Goal: Information Seeking & Learning: Find specific fact

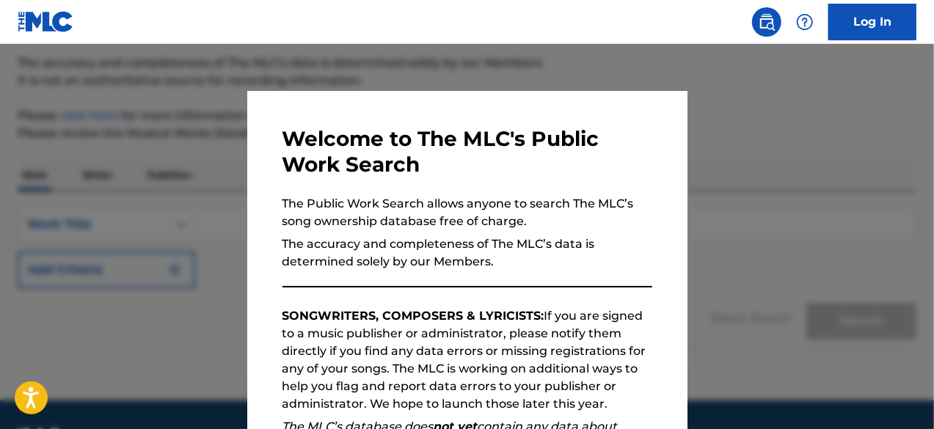
scroll to position [161, 0]
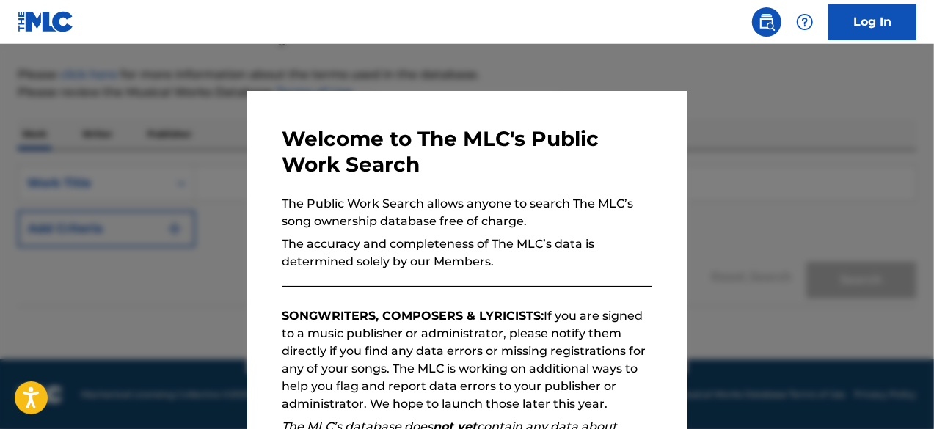
click at [653, 264] on div "Welcome to The MLC's Public Work Search The Public Work Search allows anyone to…" at bounding box center [467, 381] width 440 height 581
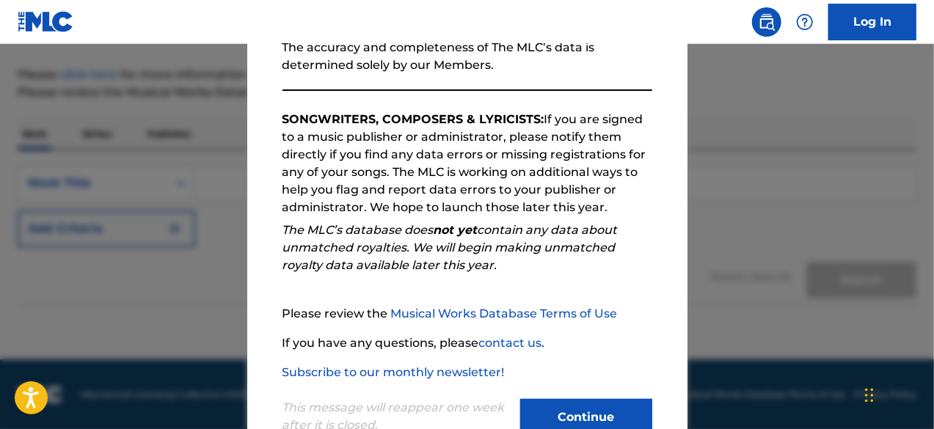
scroll to position [242, 0]
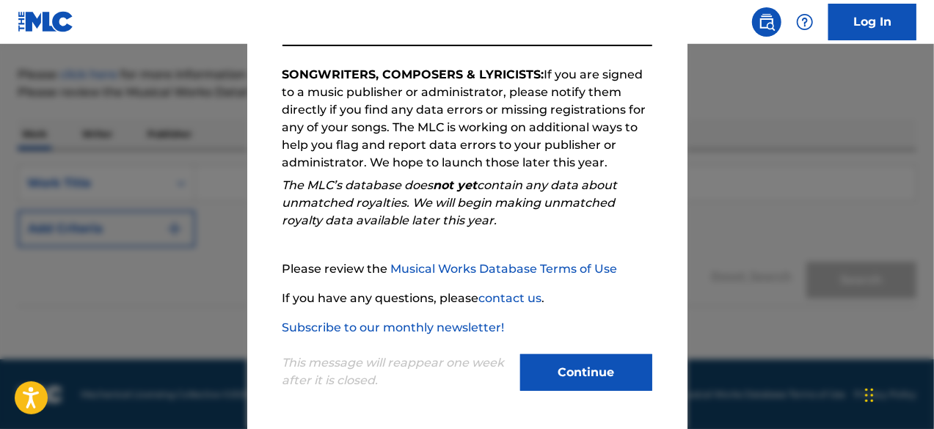
click at [573, 372] on button "Continue" at bounding box center [586, 373] width 132 height 37
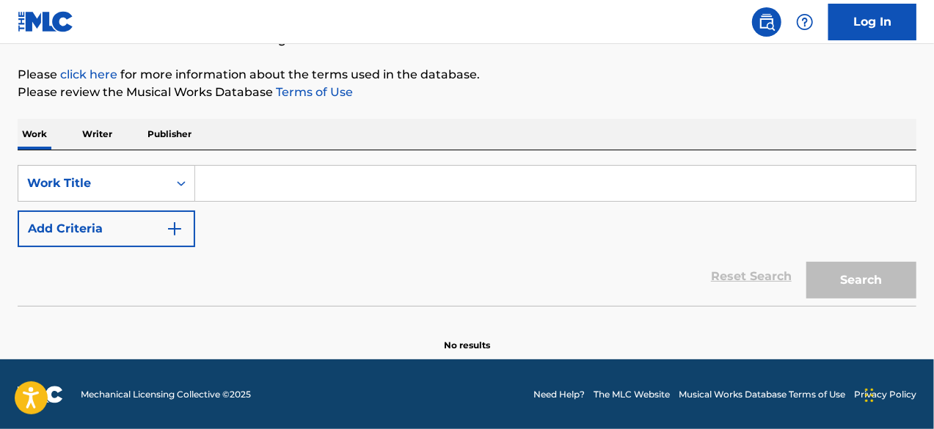
click at [170, 218] on button "Add Criteria" at bounding box center [107, 229] width 178 height 37
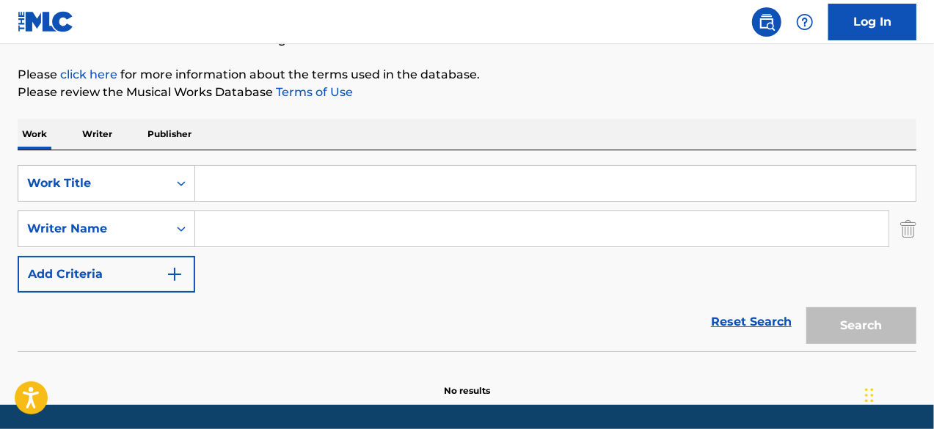
click at [316, 222] on input "Search Form" at bounding box center [542, 228] width 694 height 35
paste input "[PERSON_NAME]"
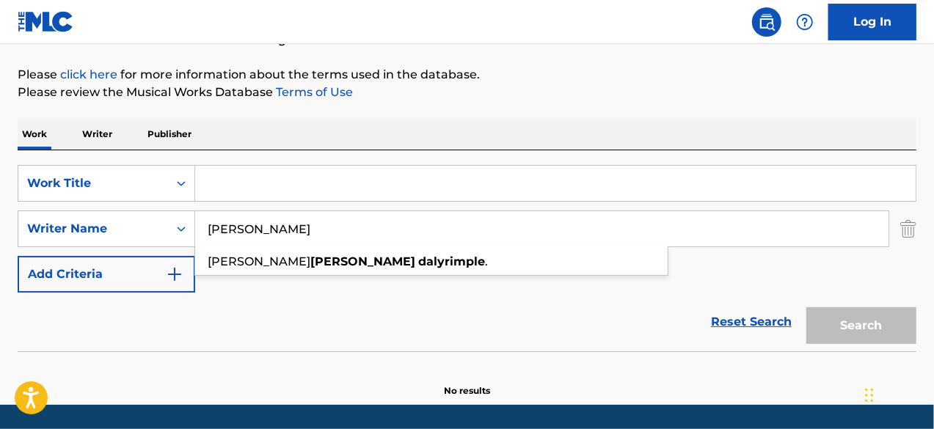
type input "[PERSON_NAME]"
click at [263, 169] on input "Search Form" at bounding box center [555, 183] width 721 height 35
paste input "Lucumone"
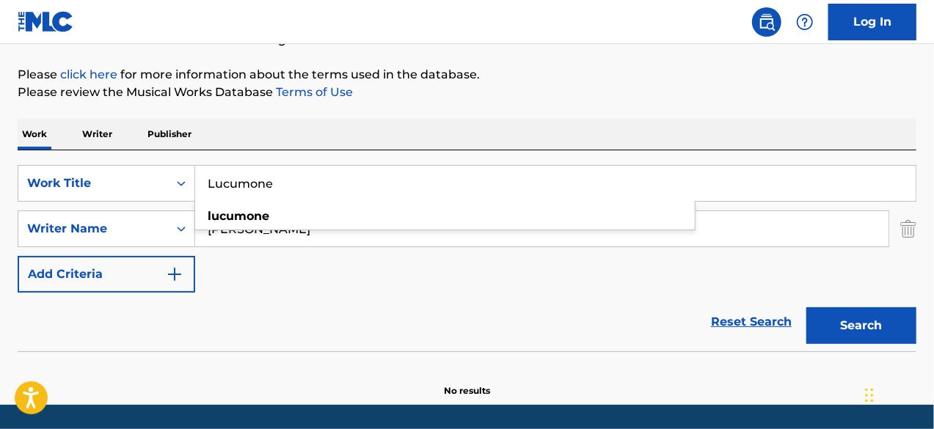
type input "Lucumone"
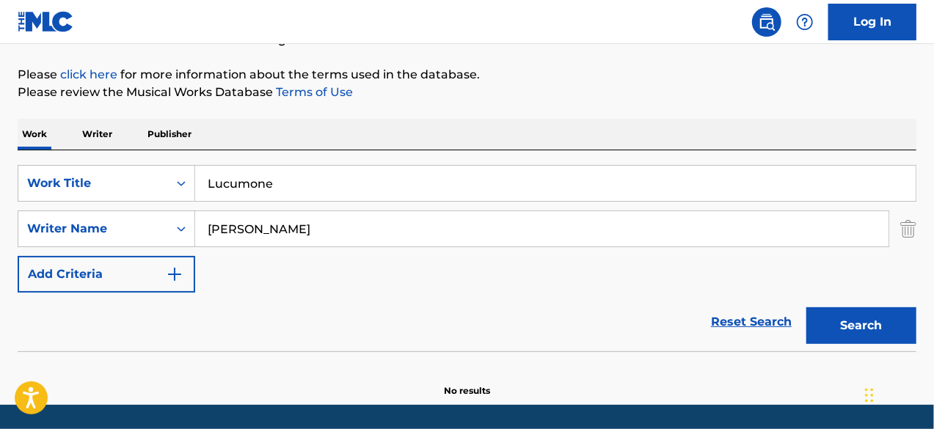
click at [868, 328] on button "Search" at bounding box center [862, 326] width 110 height 37
click at [400, 219] on input "[PERSON_NAME]" at bounding box center [542, 228] width 694 height 35
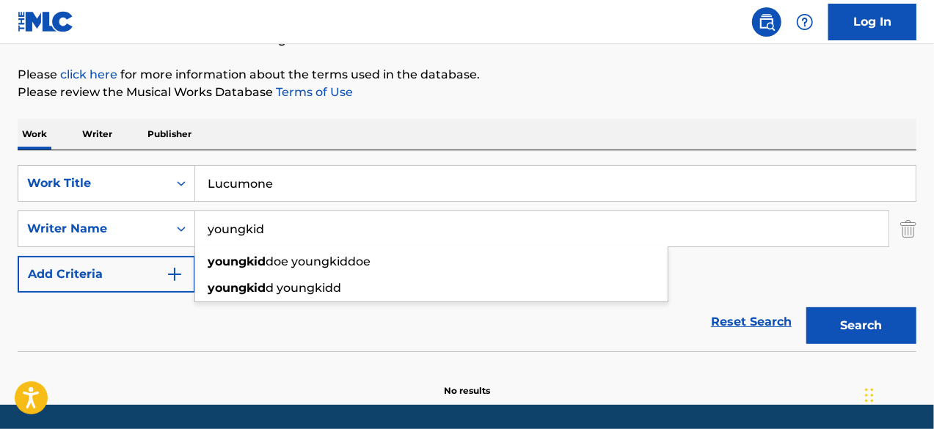
type input "youngkid"
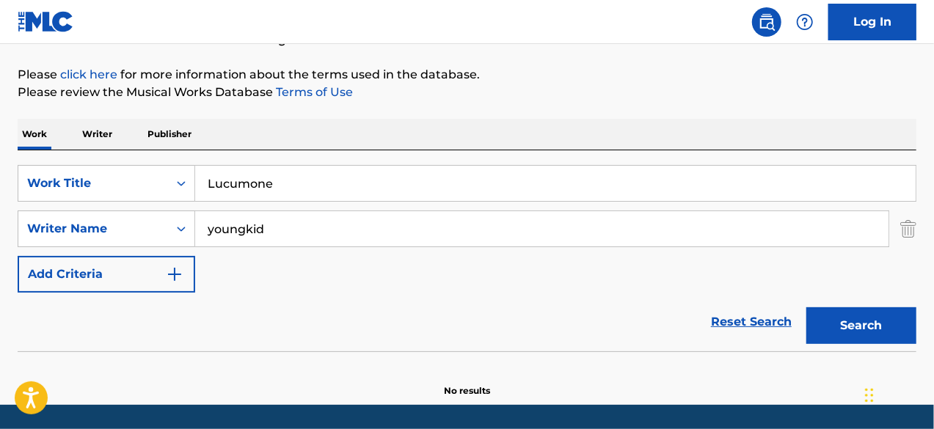
click at [557, 337] on div "Reset Search Search" at bounding box center [467, 322] width 899 height 59
click at [837, 324] on button "Search" at bounding box center [862, 326] width 110 height 37
click at [381, 233] on input "youngkid" at bounding box center [542, 228] width 694 height 35
click at [377, 217] on input "Search Form" at bounding box center [542, 228] width 694 height 35
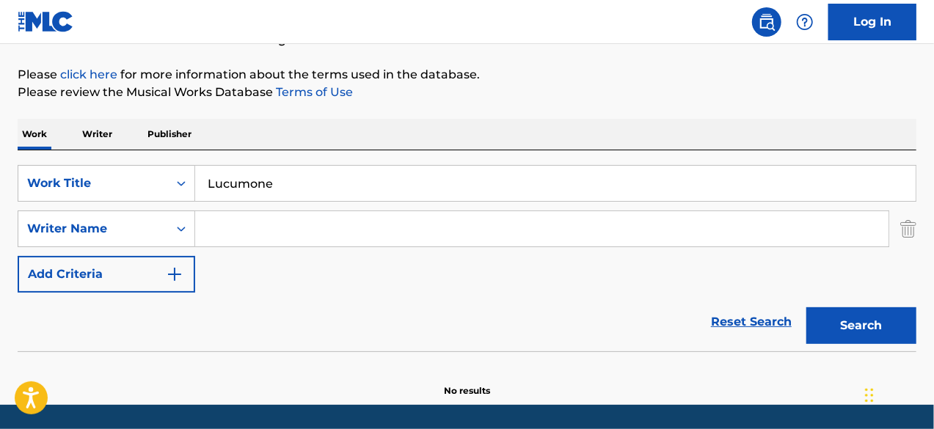
paste input "[PERSON_NAME]"
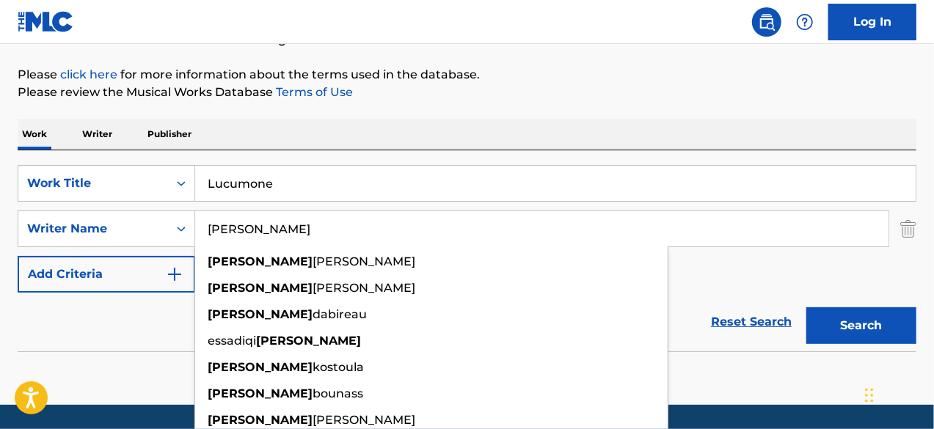
type input "[PERSON_NAME]"
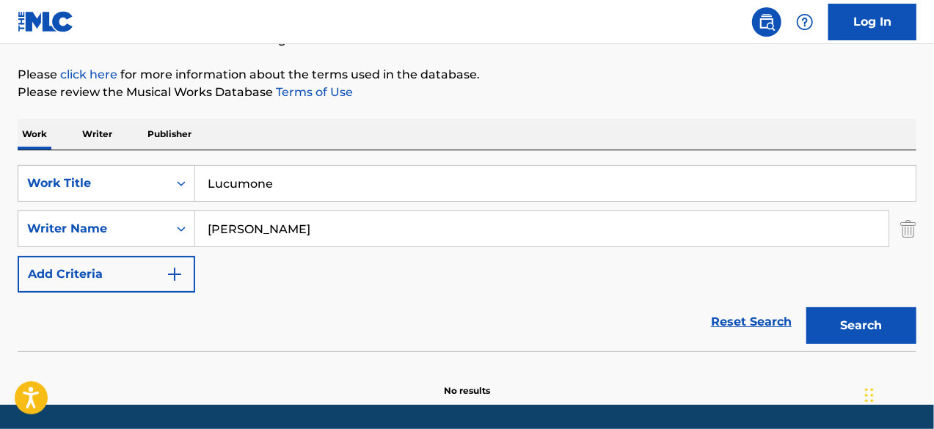
click at [286, 173] on input "Lucumone" at bounding box center [555, 183] width 721 height 35
paste input "20"
type input "20"
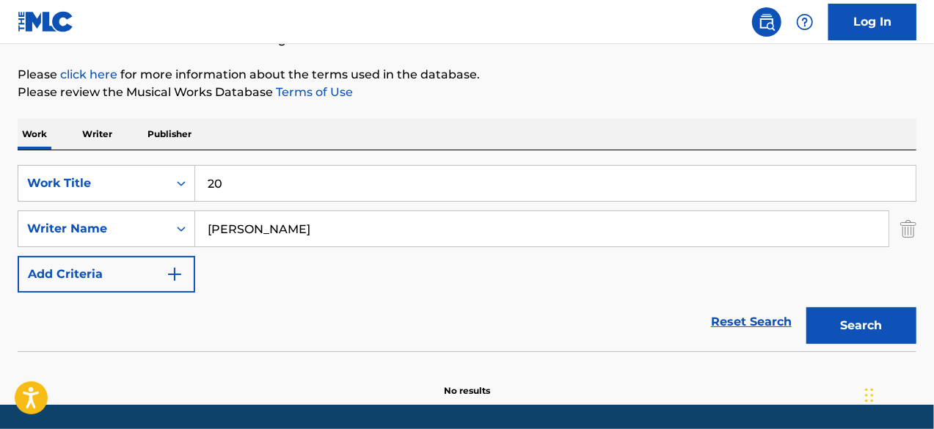
click at [839, 318] on button "Search" at bounding box center [862, 326] width 110 height 37
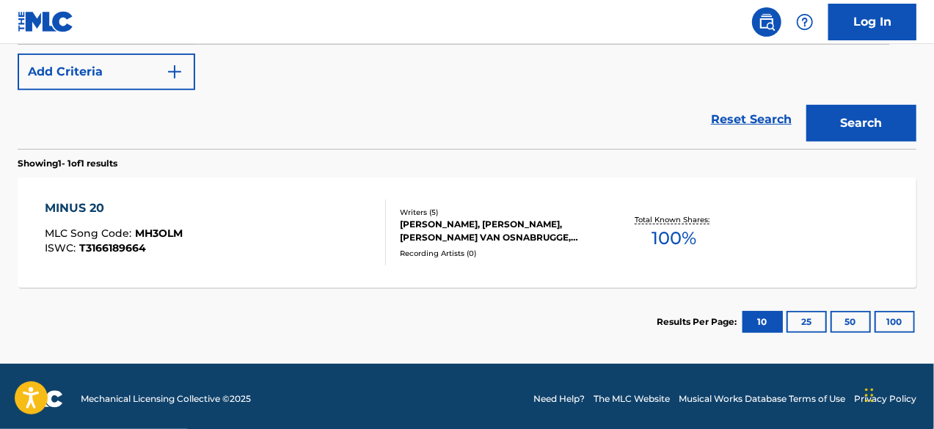
scroll to position [367, 0]
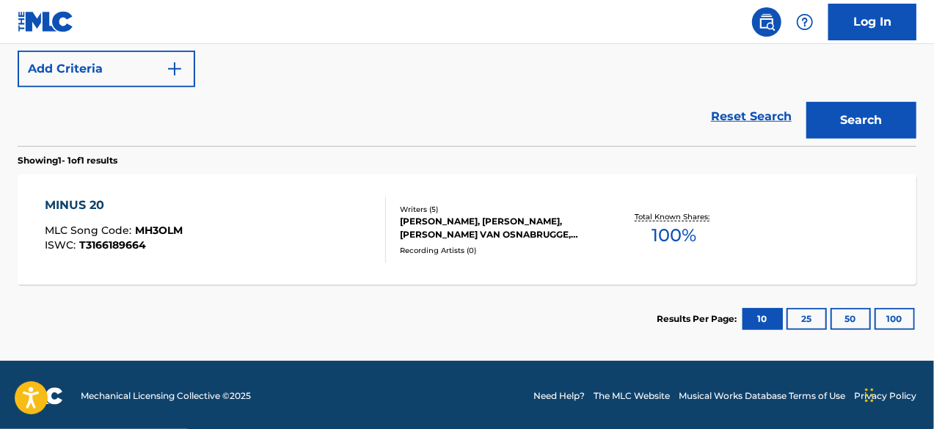
drag, startPoint x: 925, startPoint y: 106, endPoint x: 939, endPoint y: 101, distance: 14.6
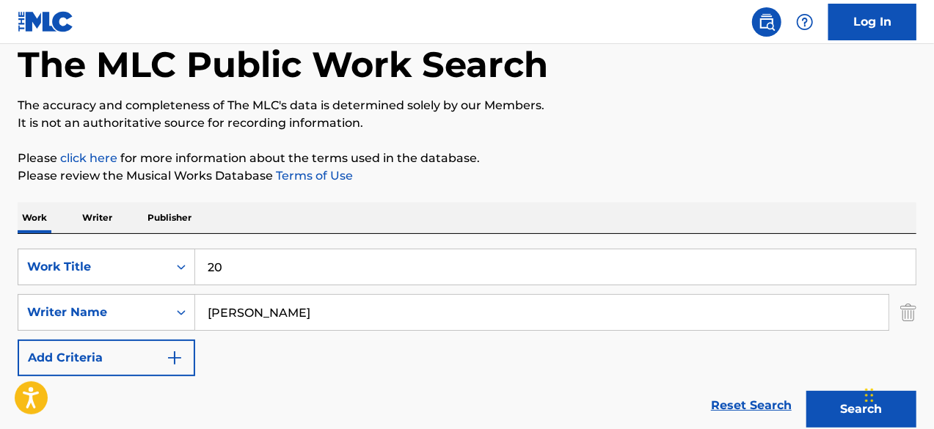
scroll to position [117, 0]
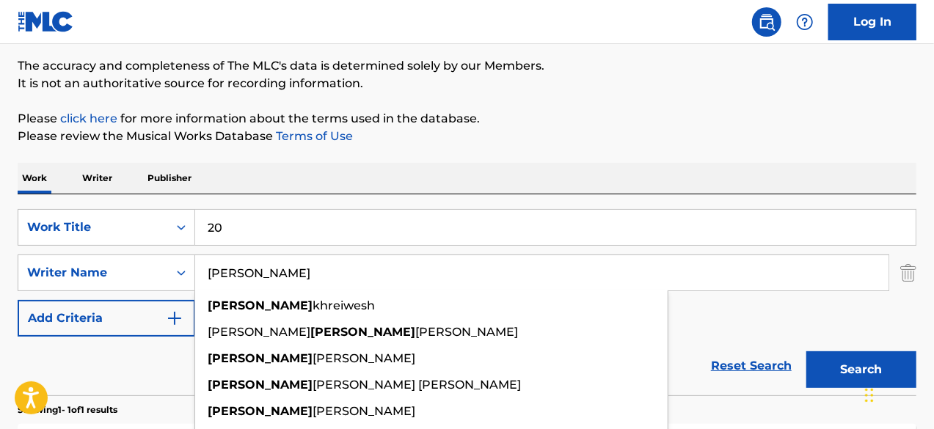
click at [363, 272] on input "[PERSON_NAME]" at bounding box center [542, 272] width 694 height 35
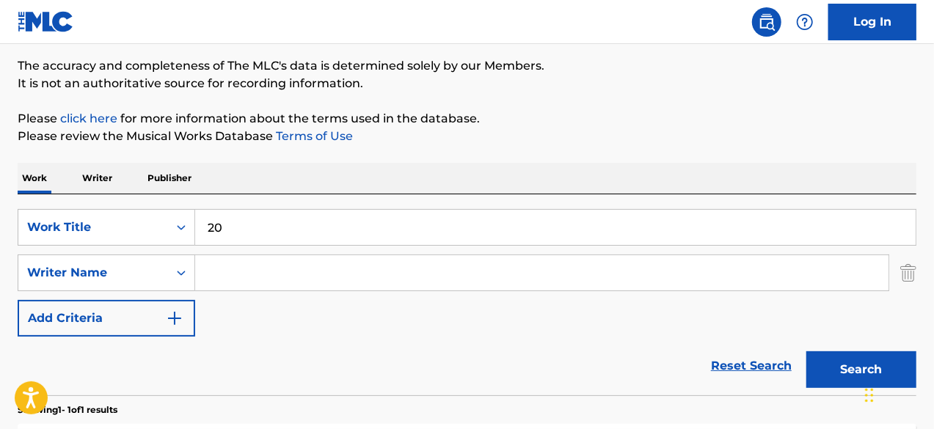
click at [364, 219] on input "20" at bounding box center [555, 227] width 721 height 35
paste input "Lucumone"
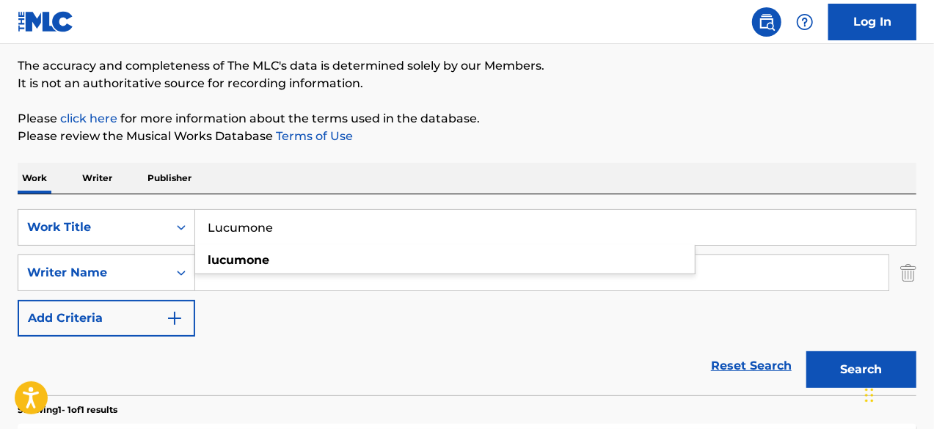
type input "Lucumone"
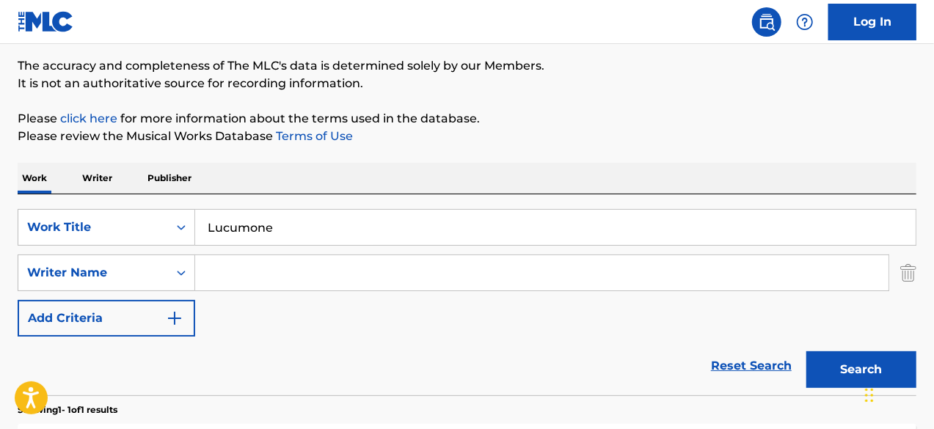
click at [829, 360] on button "Search" at bounding box center [862, 370] width 110 height 37
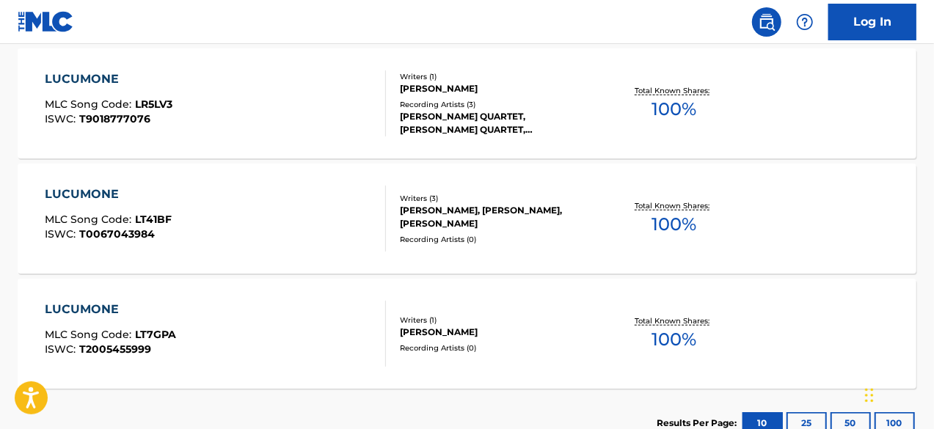
click at [283, 78] on div "LUCUMONE MLC Song Code : LR5LV3 ISWC : T9018777076" at bounding box center [216, 103] width 342 height 66
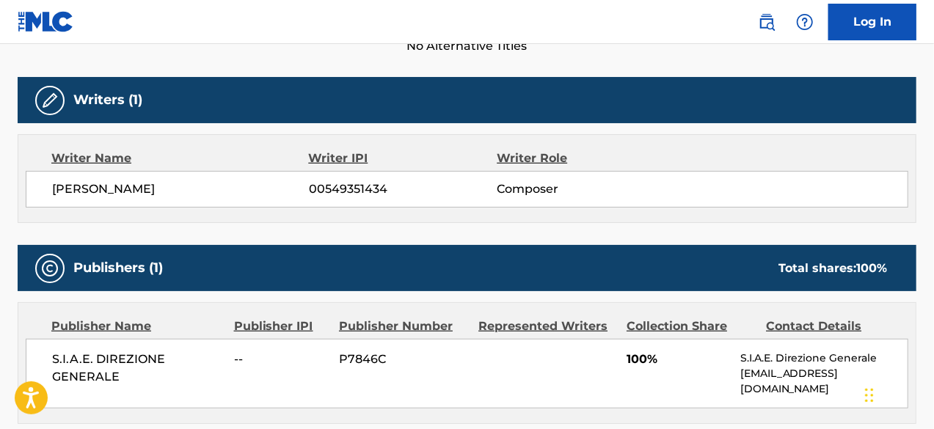
scroll to position [437, 0]
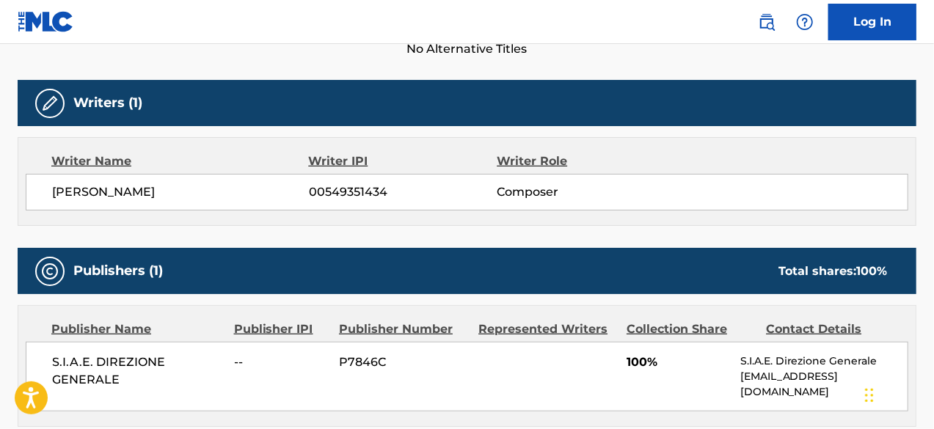
click at [137, 184] on span "[PERSON_NAME]" at bounding box center [180, 193] width 257 height 18
copy div "[PERSON_NAME]"
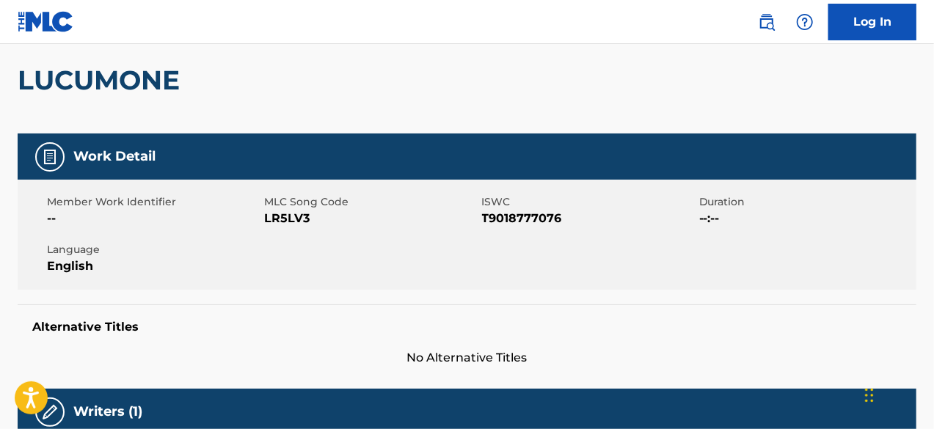
scroll to position [0, 0]
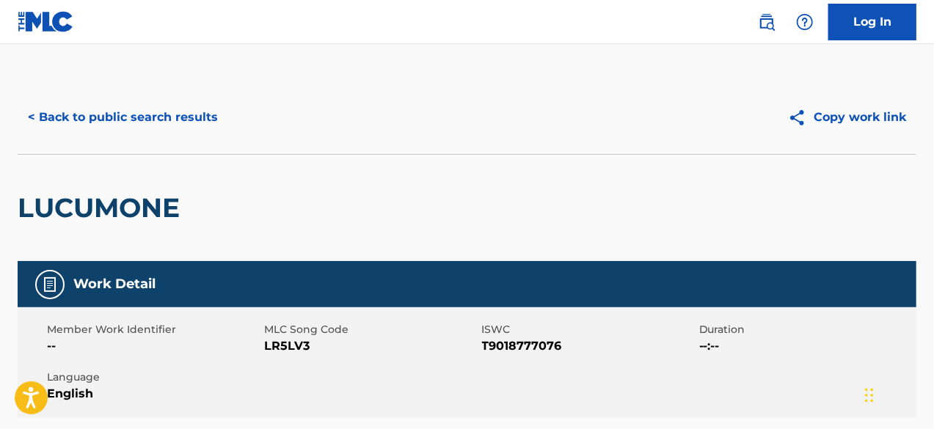
click at [200, 114] on button "< Back to public search results" at bounding box center [123, 117] width 211 height 37
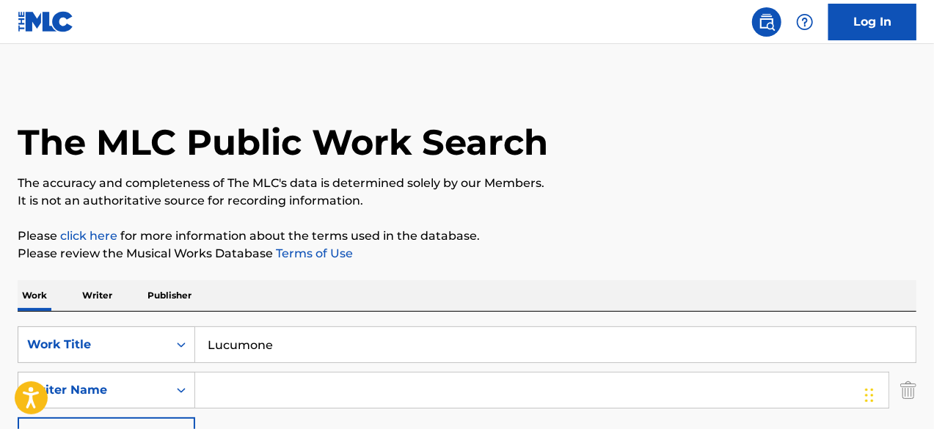
scroll to position [577, 0]
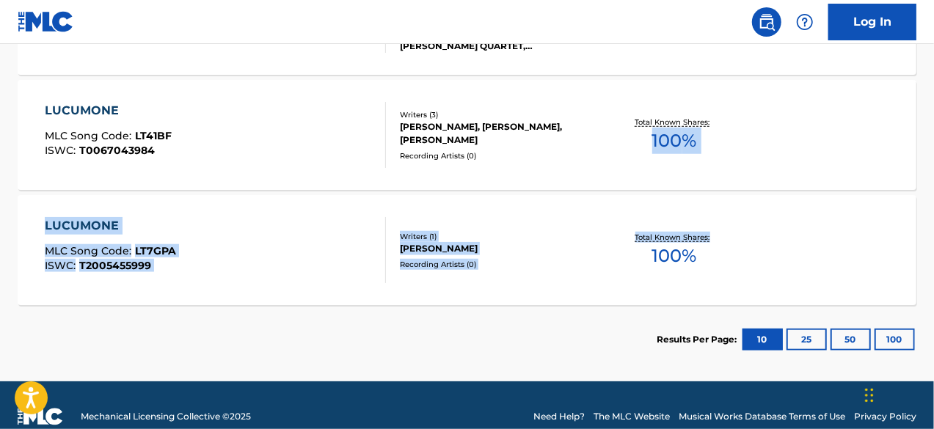
drag, startPoint x: 934, startPoint y: 192, endPoint x: 939, endPoint y: 181, distance: 12.2
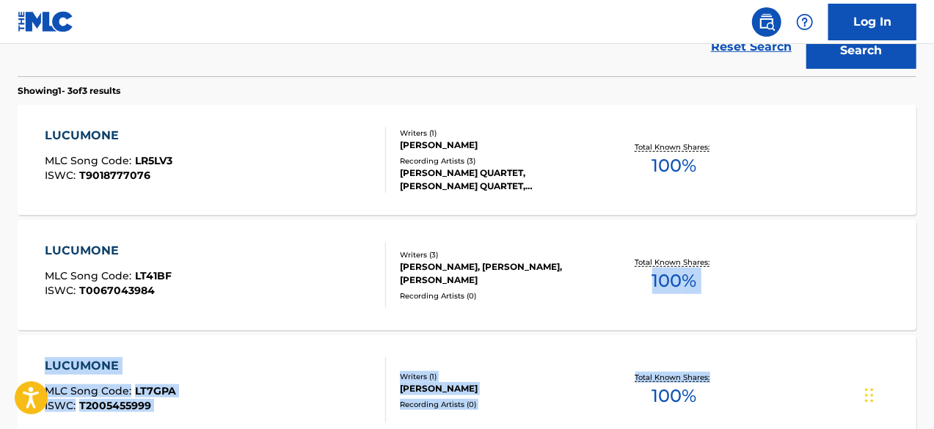
scroll to position [542, 0]
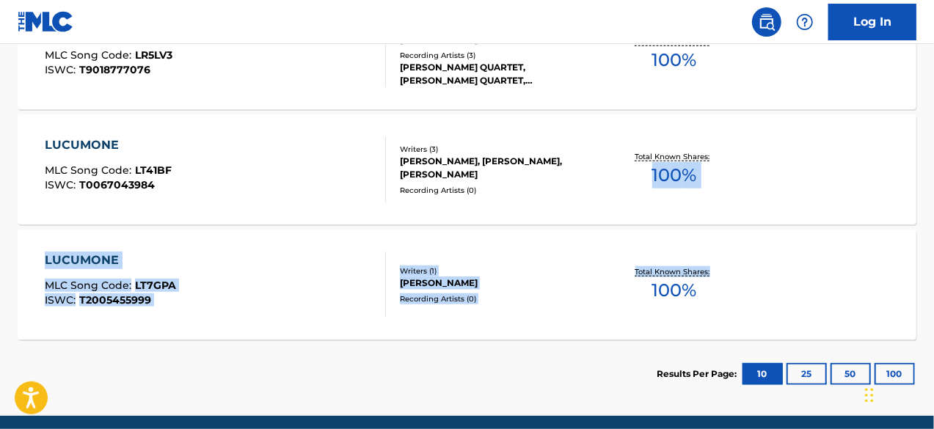
click at [275, 157] on div "LUCUMONE MLC Song Code : LT41BF ISWC : T0067043984" at bounding box center [216, 170] width 342 height 66
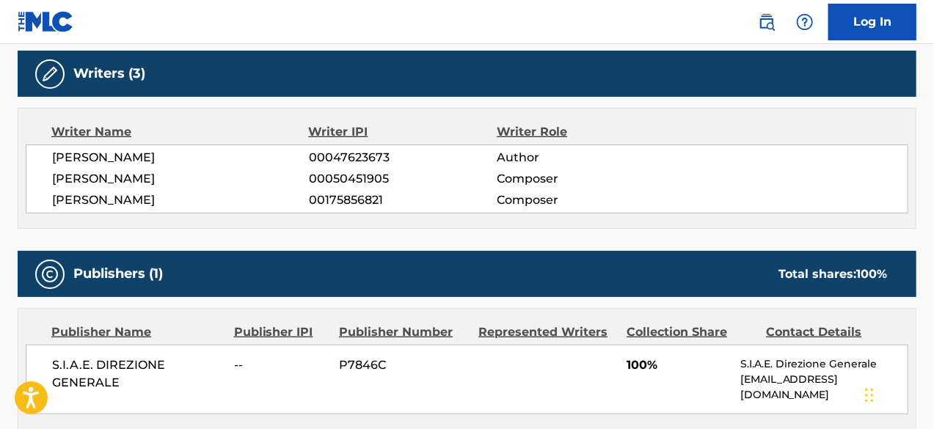
scroll to position [470, 0]
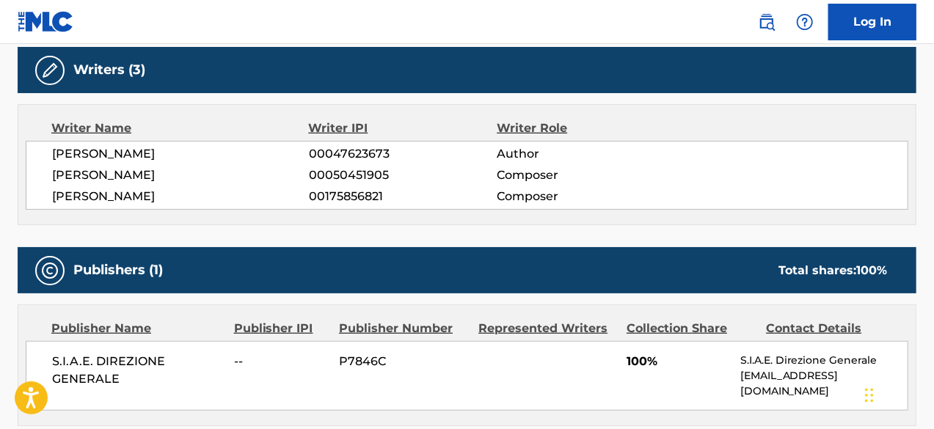
click at [112, 152] on span "[PERSON_NAME]" at bounding box center [180, 154] width 257 height 18
copy div "[PERSON_NAME]"
click at [120, 172] on span "[PERSON_NAME]" at bounding box center [180, 176] width 257 height 18
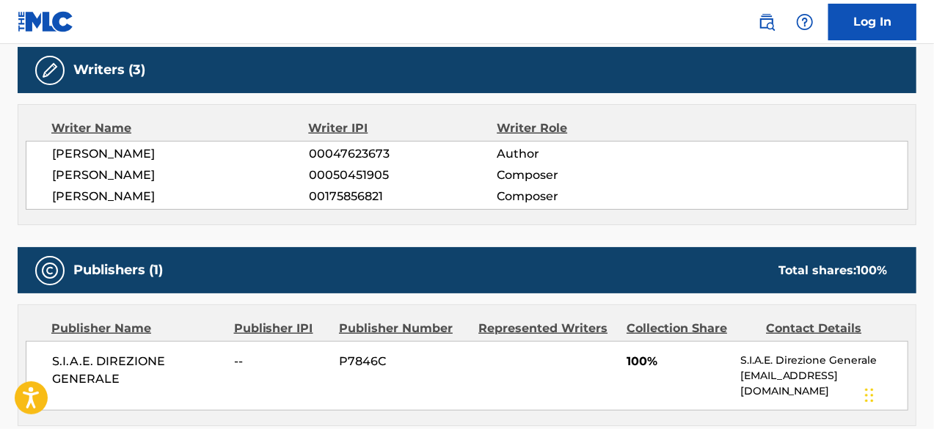
click at [120, 172] on span "[PERSON_NAME]" at bounding box center [180, 176] width 257 height 18
copy div "[PERSON_NAME]"
click at [104, 197] on span "[PERSON_NAME]" at bounding box center [180, 197] width 257 height 18
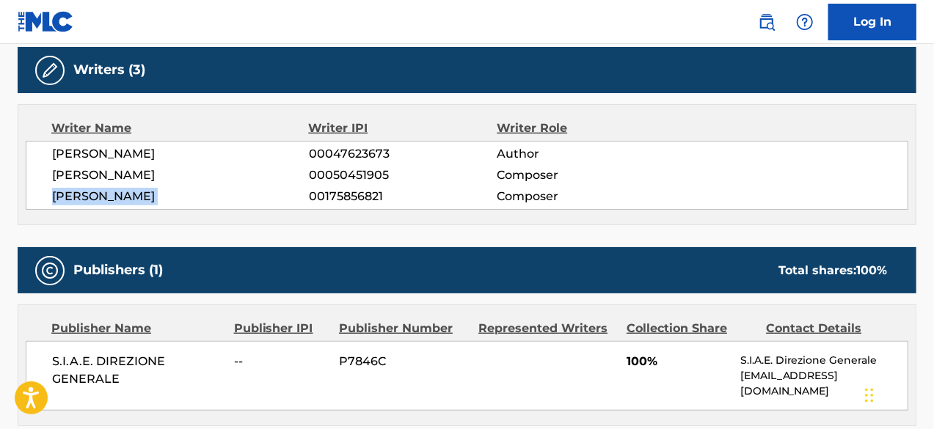
click at [104, 197] on span "[PERSON_NAME]" at bounding box center [180, 197] width 257 height 18
copy div "[PERSON_NAME]"
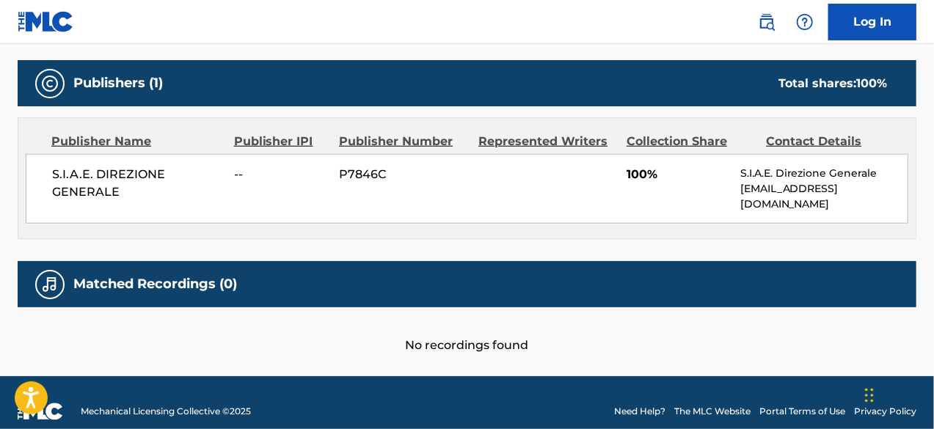
scroll to position [661, 0]
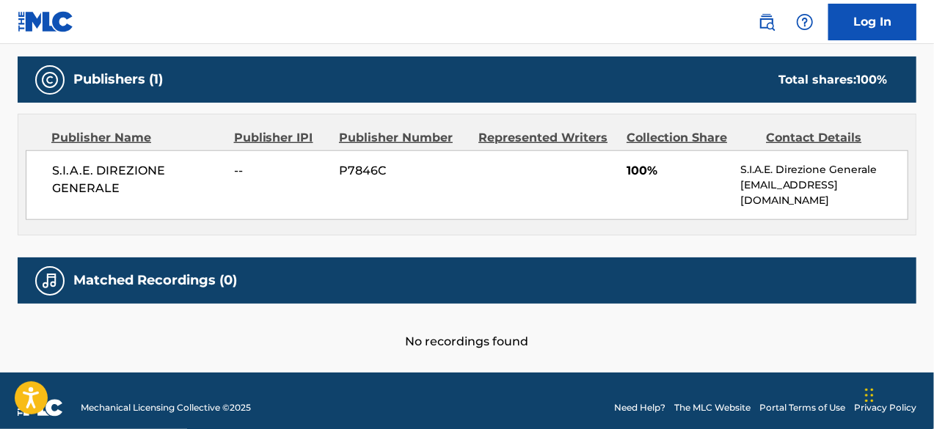
copy div "[PERSON_NAME]"
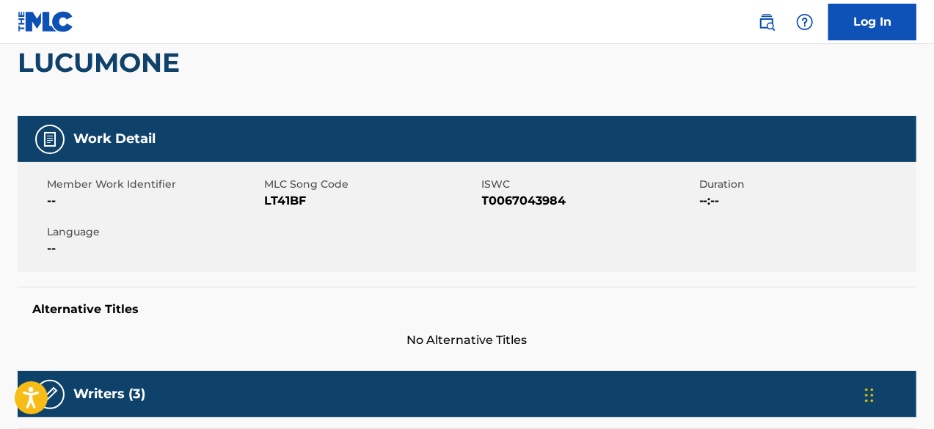
scroll to position [15, 0]
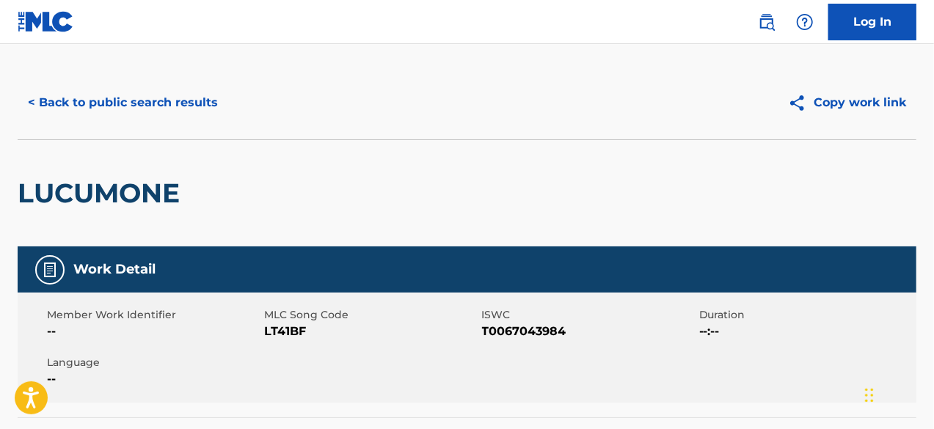
click at [81, 104] on button "< Back to public search results" at bounding box center [123, 102] width 211 height 37
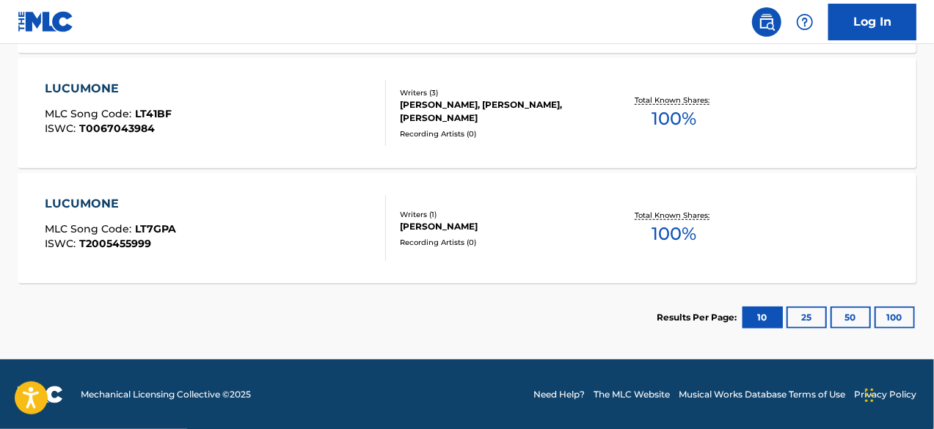
click at [89, 215] on div "LUCUMONE MLC Song Code : LT7GPA ISWC : T2005455999" at bounding box center [110, 228] width 131 height 66
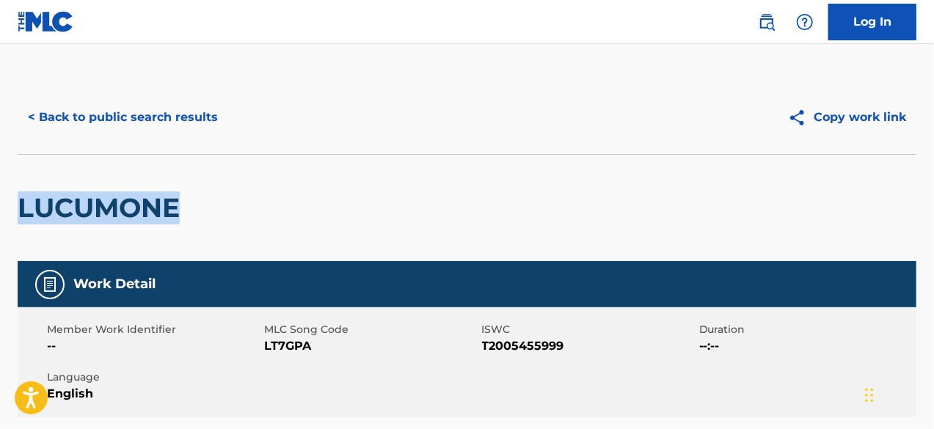
click at [89, 215] on h2 "LUCUMONE" at bounding box center [103, 208] width 170 height 33
click at [509, 183] on div "LUCUMONE" at bounding box center [467, 207] width 899 height 107
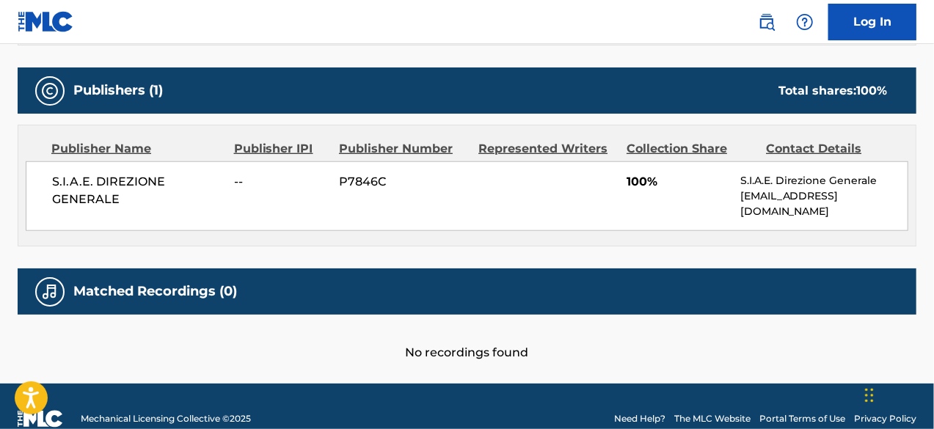
scroll to position [629, 0]
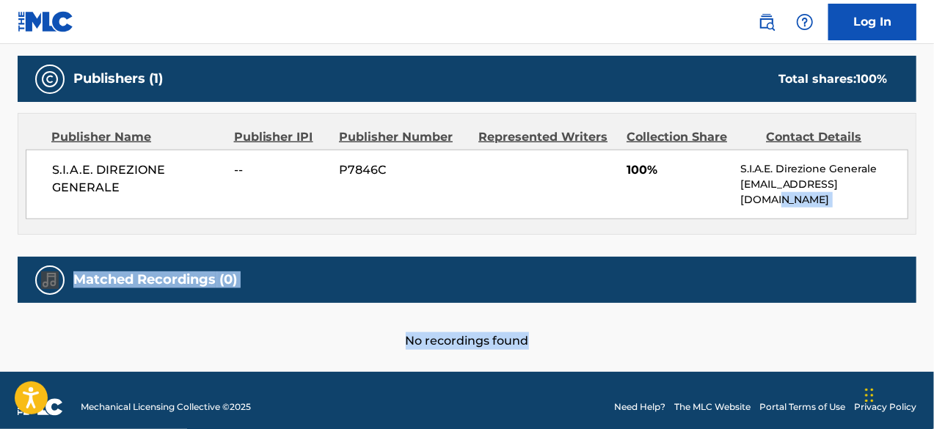
drag, startPoint x: 922, startPoint y: 349, endPoint x: 938, endPoint y: 192, distance: 157.2
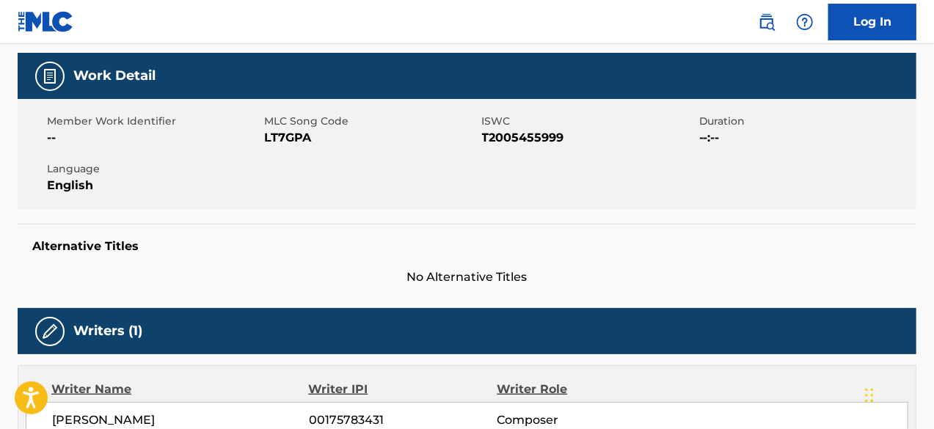
scroll to position [371, 0]
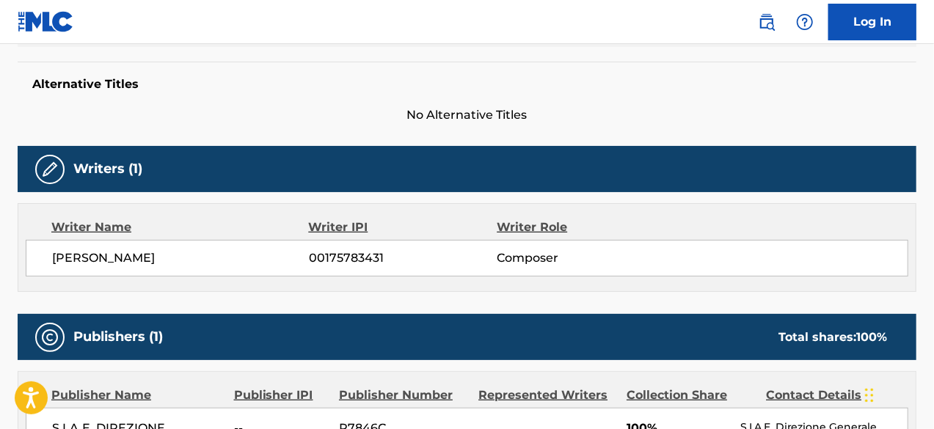
click at [96, 264] on span "[PERSON_NAME]" at bounding box center [180, 259] width 257 height 18
copy div "[PERSON_NAME]"
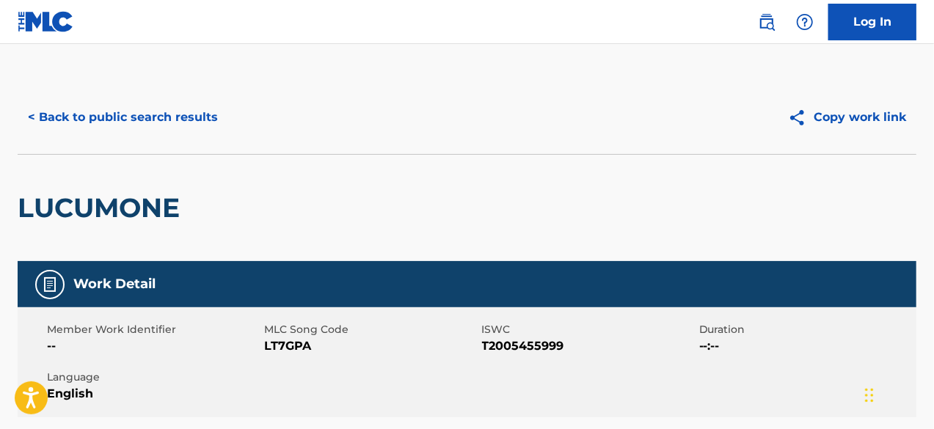
click at [139, 120] on button "< Back to public search results" at bounding box center [123, 117] width 211 height 37
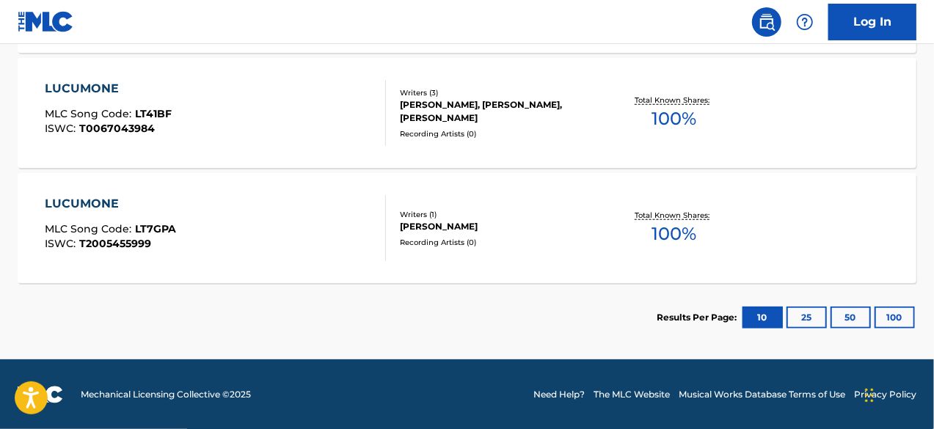
scroll to position [223, 0]
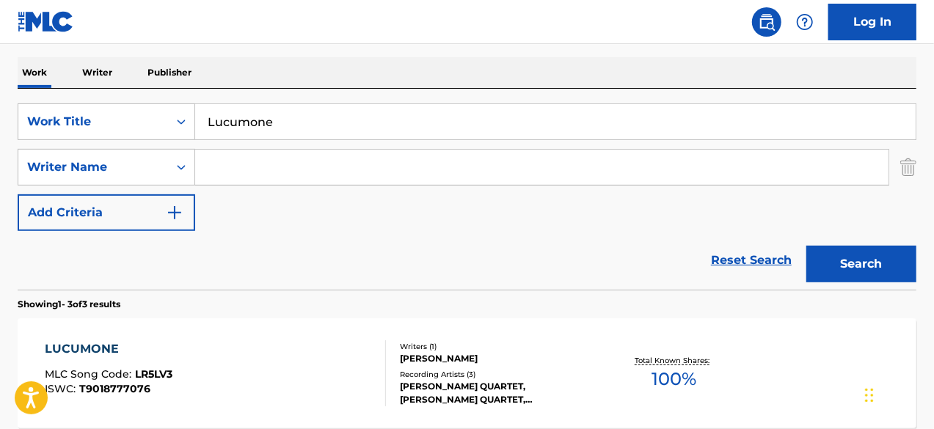
click at [511, 177] on input "Search Form" at bounding box center [542, 167] width 694 height 35
paste input "[PERSON_NAME]"
type input "[PERSON_NAME]"
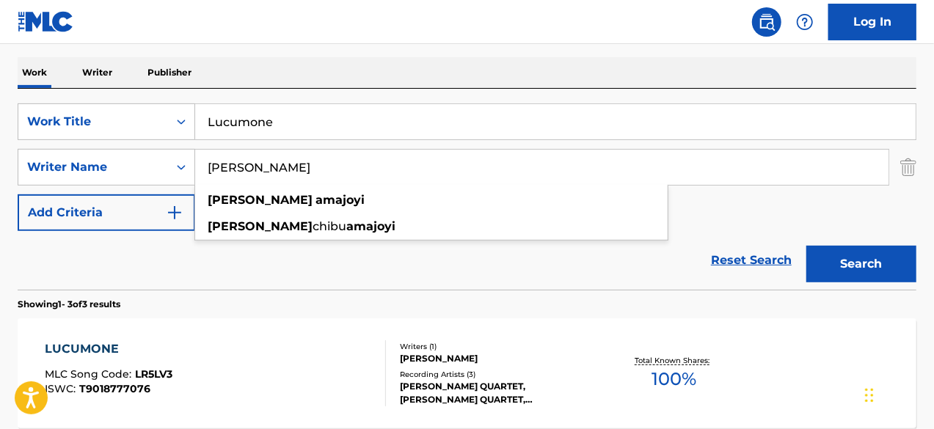
click at [393, 123] on input "Lucumone" at bounding box center [555, 121] width 721 height 35
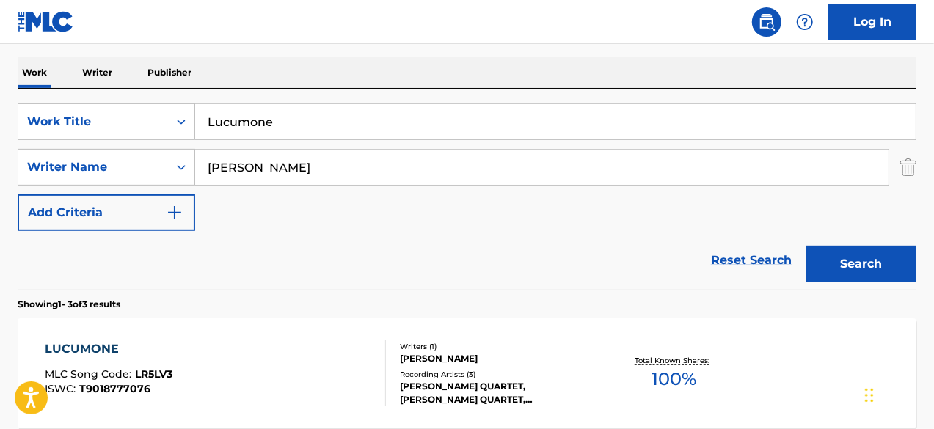
click at [393, 123] on input "Lucumone" at bounding box center [555, 121] width 721 height 35
paste input "SPIN"
click at [393, 123] on input "Lucumone" at bounding box center [555, 121] width 721 height 35
type input "SPIN"
click at [807, 246] on button "Search" at bounding box center [862, 264] width 110 height 37
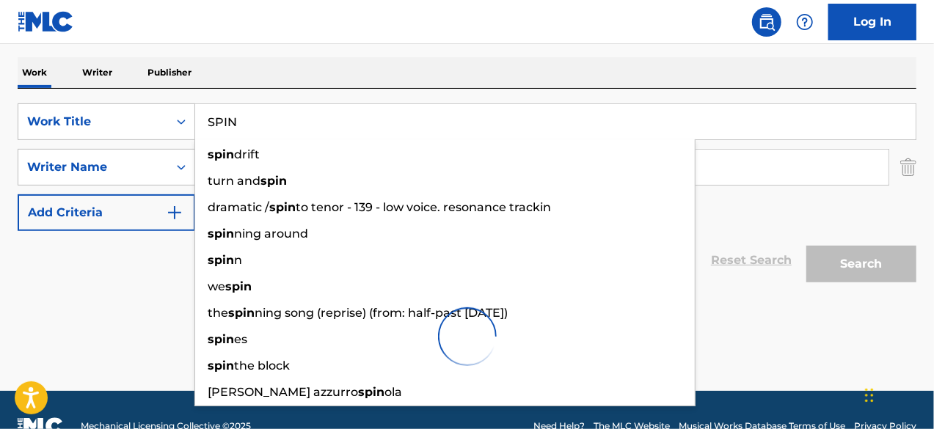
scroll to position [207, 0]
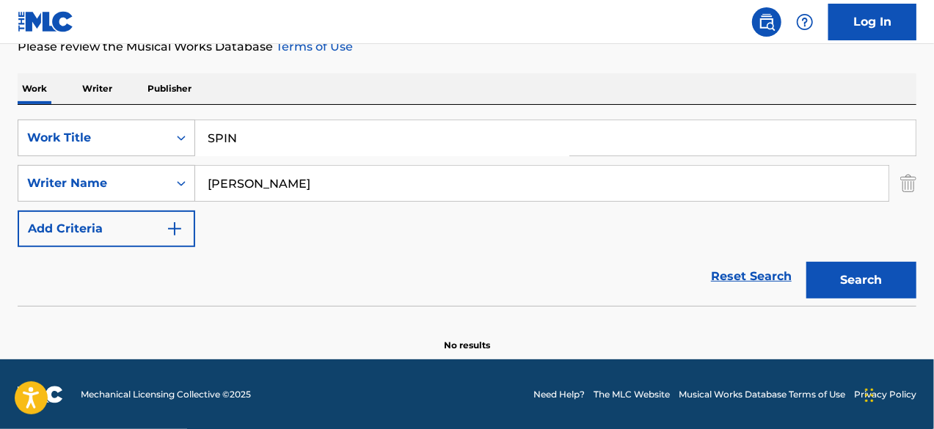
click at [898, 280] on button "Search" at bounding box center [862, 280] width 110 height 37
click at [375, 182] on input "[PERSON_NAME]" at bounding box center [542, 183] width 694 height 35
click at [807, 262] on button "Search" at bounding box center [862, 280] width 110 height 37
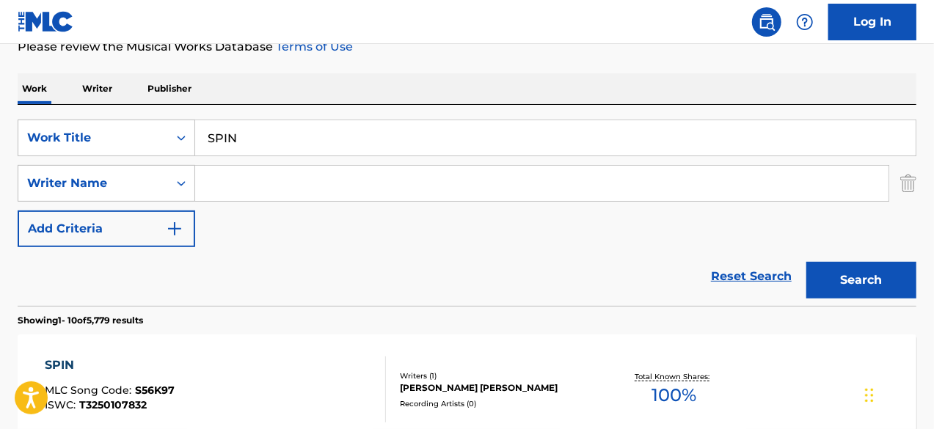
scroll to position [583, 0]
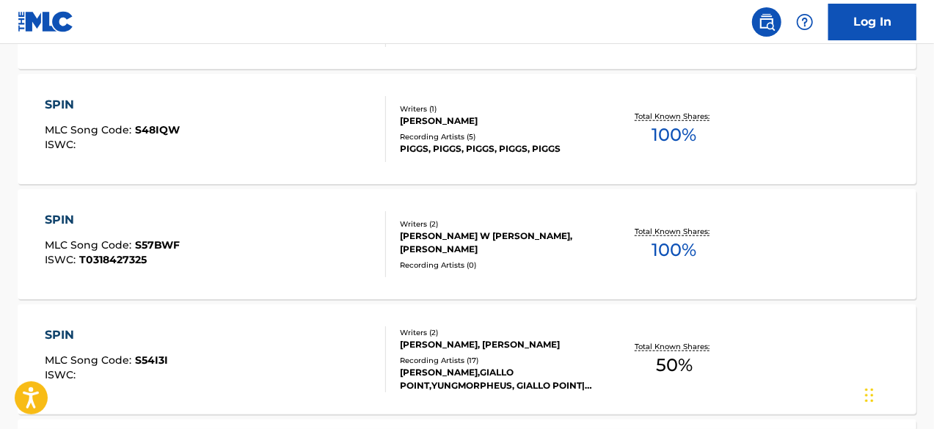
click at [92, 115] on div "SPIN MLC Song Code : S48IQW ISWC :" at bounding box center [112, 129] width 135 height 66
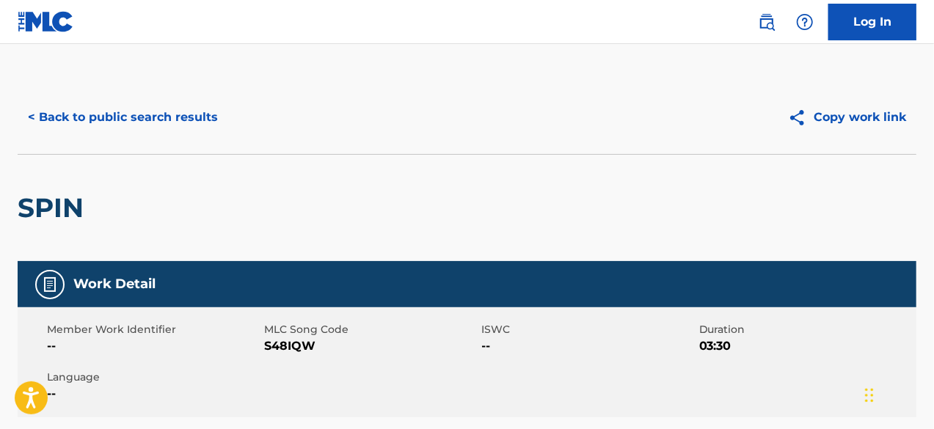
click at [512, 233] on div "SPIN" at bounding box center [467, 207] width 899 height 107
click at [74, 116] on button "< Back to public search results" at bounding box center [123, 117] width 211 height 37
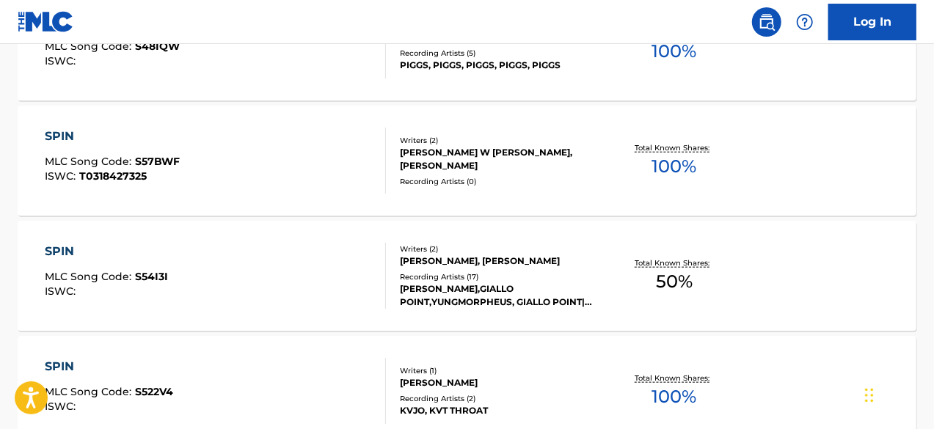
click at [258, 140] on div "SPIN MLC Song Code : S57BWF ISWC : T0318427325" at bounding box center [216, 161] width 342 height 66
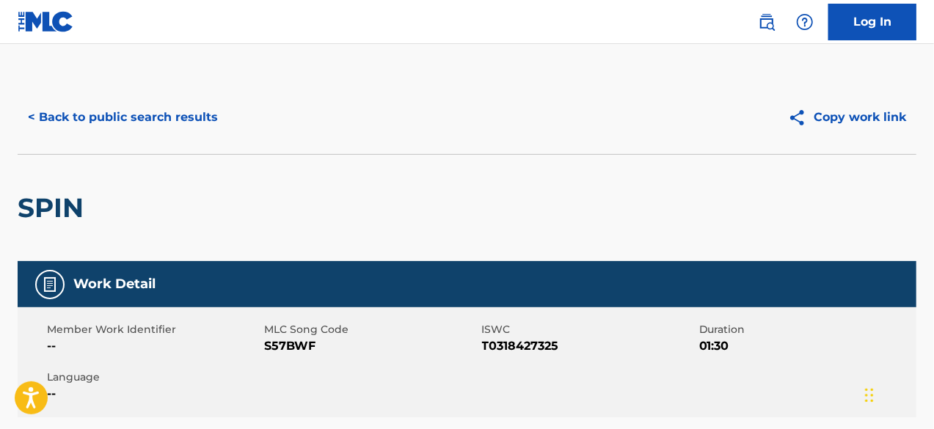
click at [203, 120] on button "< Back to public search results" at bounding box center [123, 117] width 211 height 37
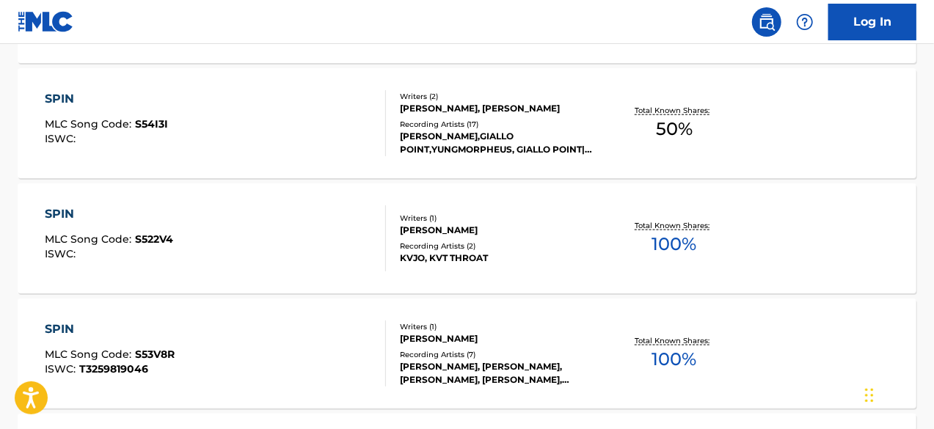
scroll to position [868, 0]
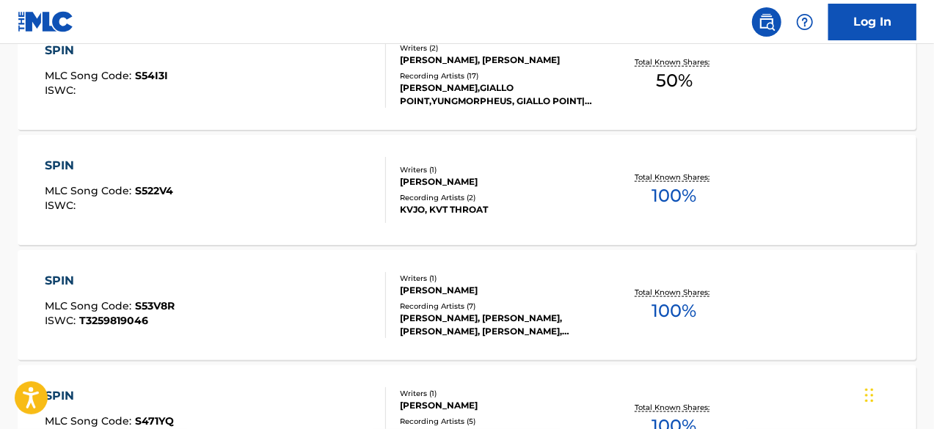
click at [148, 170] on div "SPIN" at bounding box center [109, 166] width 128 height 18
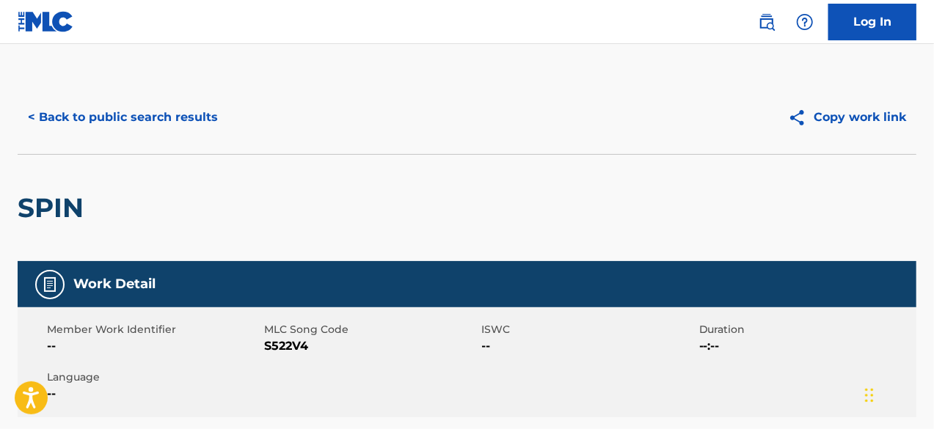
click at [47, 125] on button "< Back to public search results" at bounding box center [123, 117] width 211 height 37
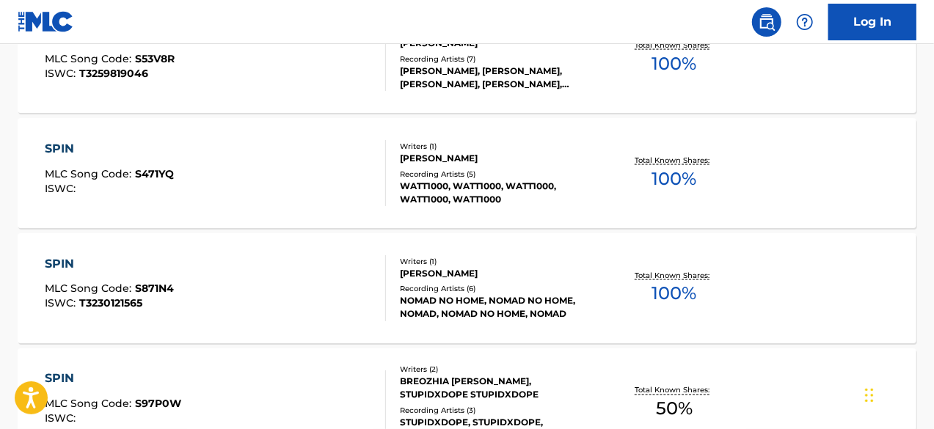
scroll to position [1128, 0]
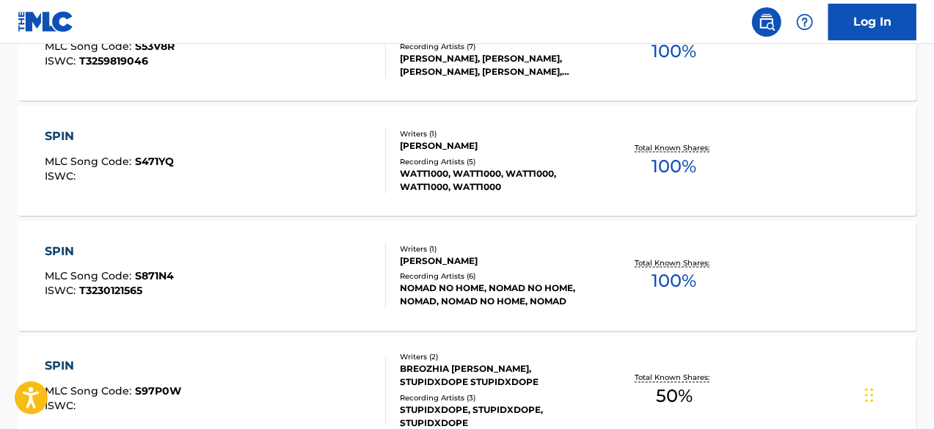
click at [161, 150] on div "SPIN MLC Song Code : S471YQ ISWC :" at bounding box center [109, 161] width 129 height 66
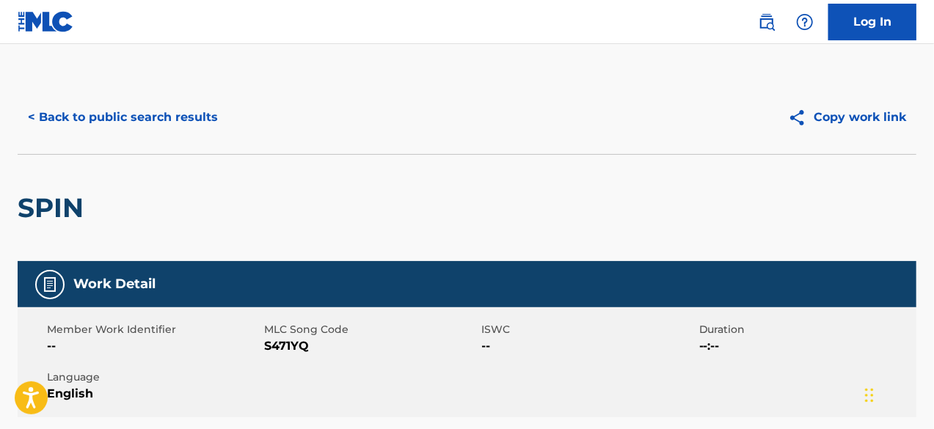
click at [181, 115] on button "< Back to public search results" at bounding box center [123, 117] width 211 height 37
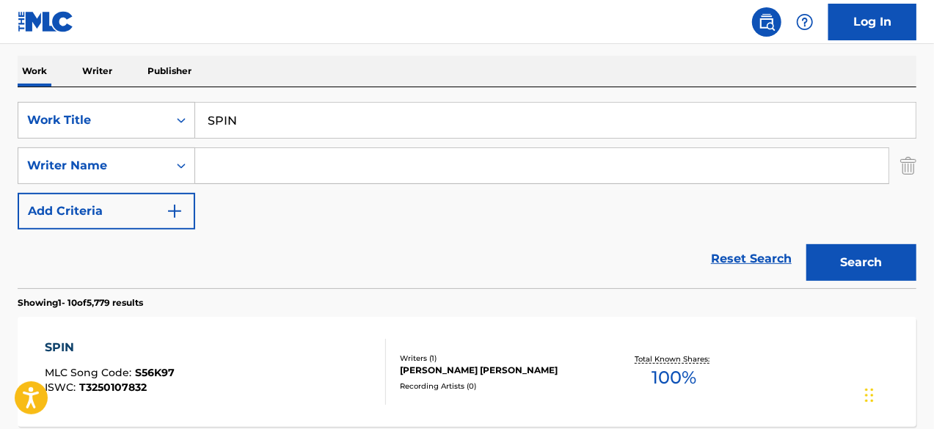
scroll to position [172, 0]
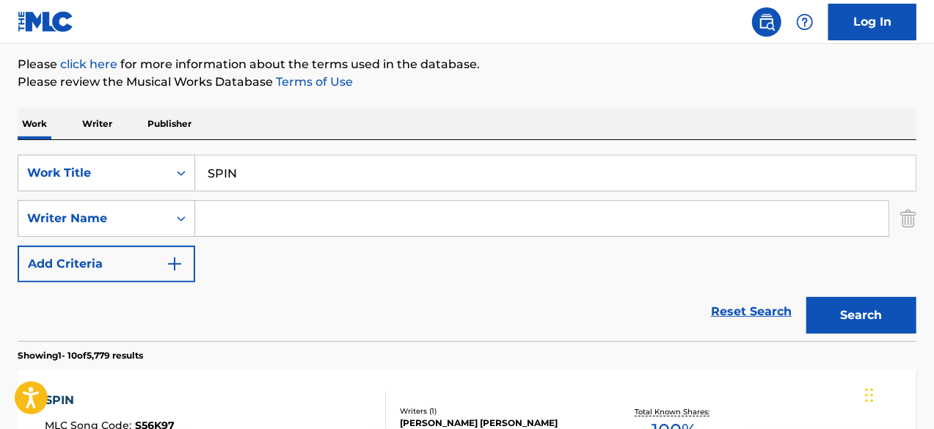
click at [447, 217] on input "Search Form" at bounding box center [542, 218] width 694 height 35
paste input "Knowpmw"
type input "Knowpmw"
click at [397, 164] on input "SPIN" at bounding box center [555, 173] width 721 height 35
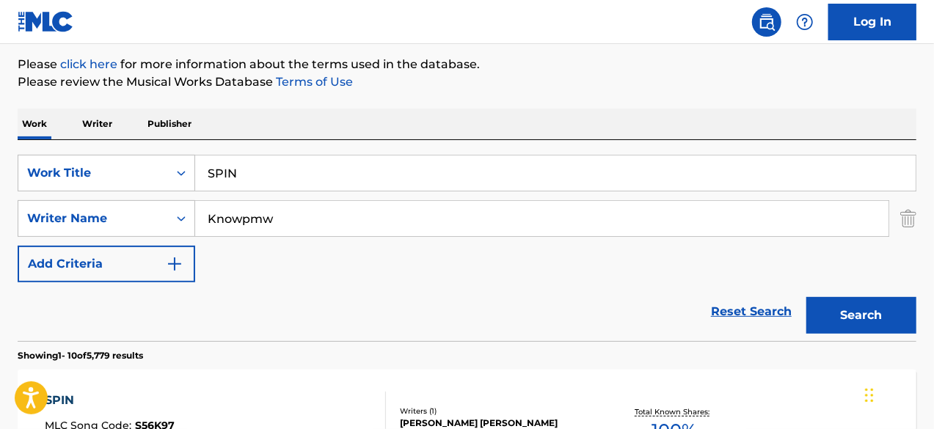
click at [397, 164] on input "SPIN" at bounding box center [555, 173] width 721 height 35
paste input "Moshpit"
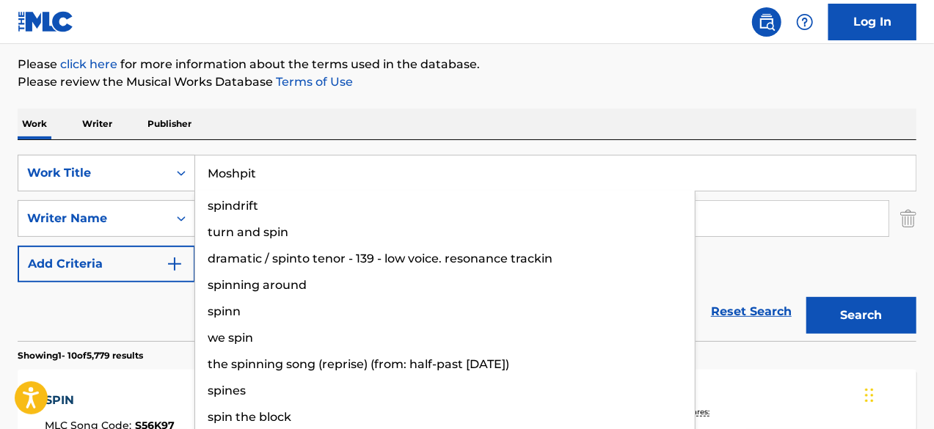
type input "Moshpit"
click at [807, 297] on button "Search" at bounding box center [862, 315] width 110 height 37
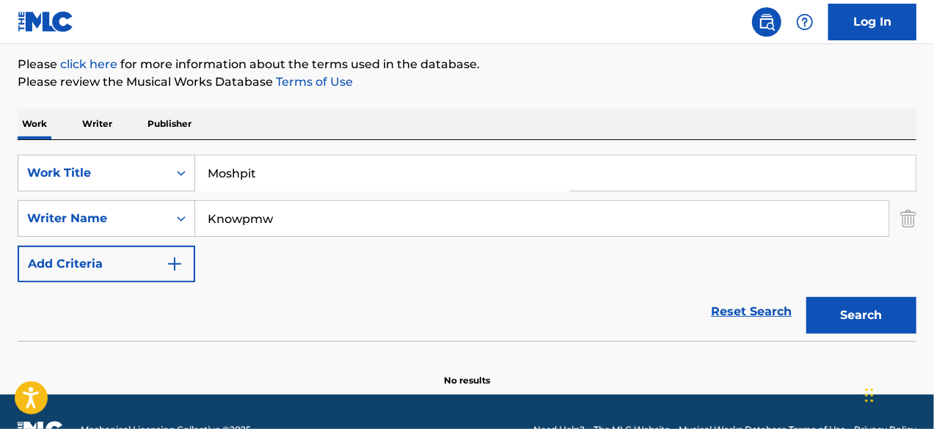
click at [924, 251] on div "The MLC Public Work Search The accuracy and completeness of The MLC's data is d…" at bounding box center [467, 148] width 934 height 479
click at [887, 315] on button "Search" at bounding box center [862, 315] width 110 height 37
click at [439, 218] on input "Knowpmw" at bounding box center [542, 218] width 694 height 35
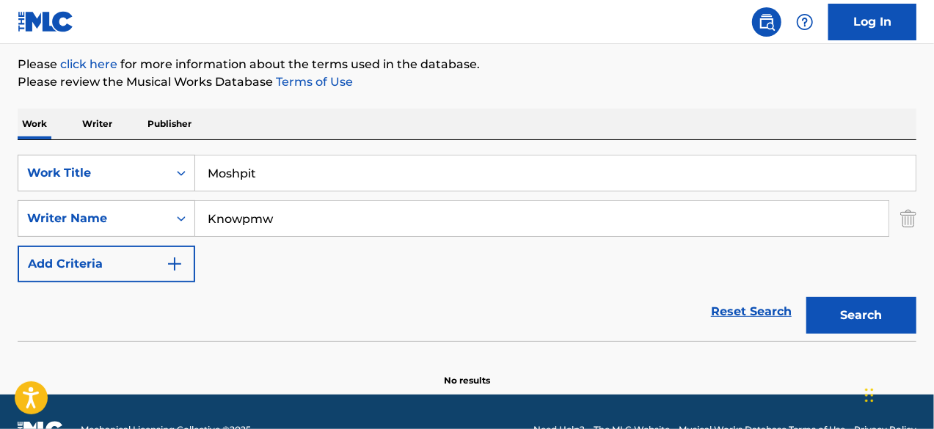
paste input "Lil Fabris"
type input "Lil Fabris"
click at [351, 181] on input "Moshpit" at bounding box center [555, 173] width 721 height 35
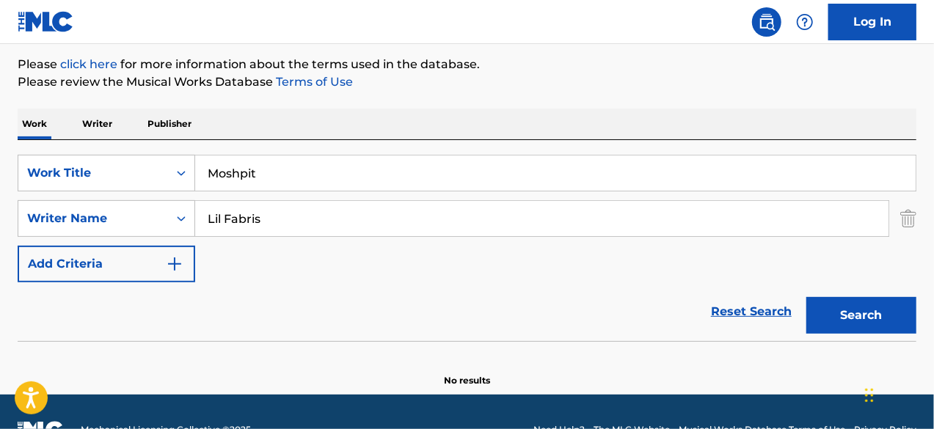
paste input "Lucumone"
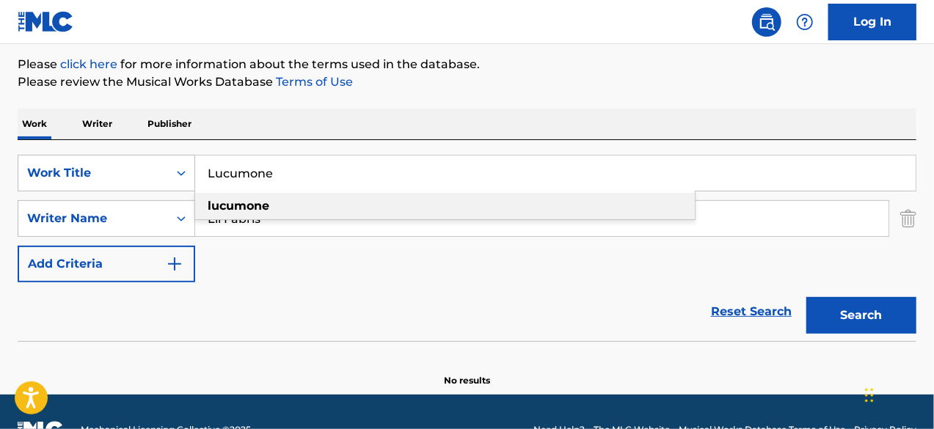
click at [297, 211] on div "lucumone" at bounding box center [445, 206] width 500 height 26
type input "lucumone"
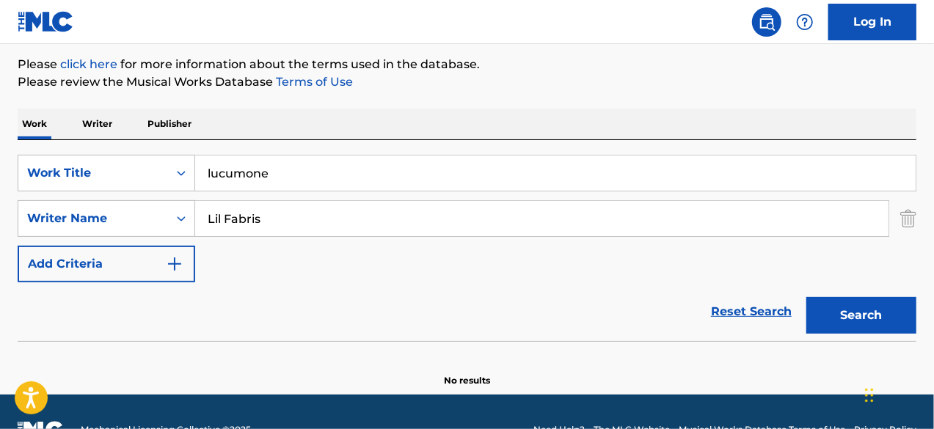
click at [807, 297] on button "Search" at bounding box center [862, 315] width 110 height 37
click at [421, 214] on input "Lil Fabris" at bounding box center [542, 218] width 694 height 35
paste input "Glasond"
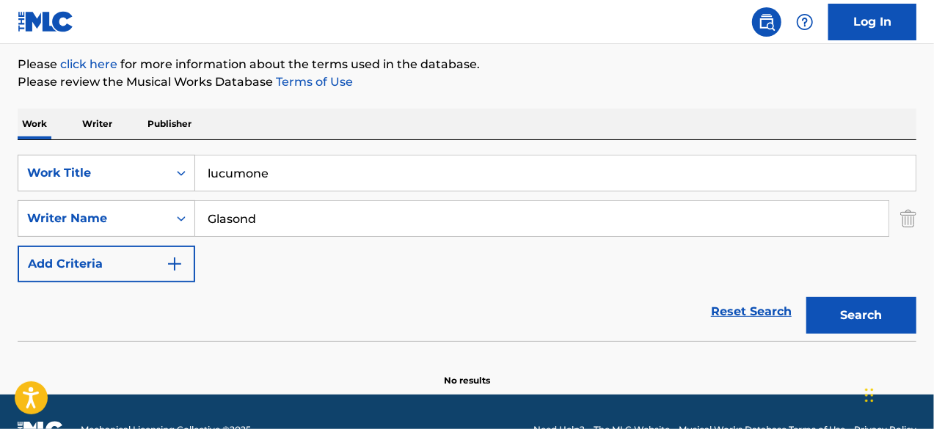
type input "Glasond"
click at [807, 297] on button "Search" at bounding box center [862, 315] width 110 height 37
click at [348, 174] on input "lucumone" at bounding box center [555, 173] width 721 height 35
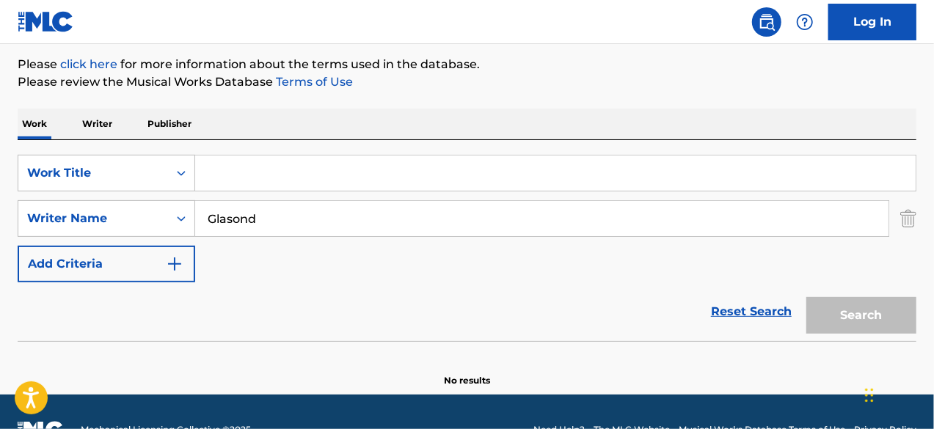
click at [332, 219] on input "Glasond" at bounding box center [542, 218] width 694 height 35
paste input "young kid"
type input "young kid"
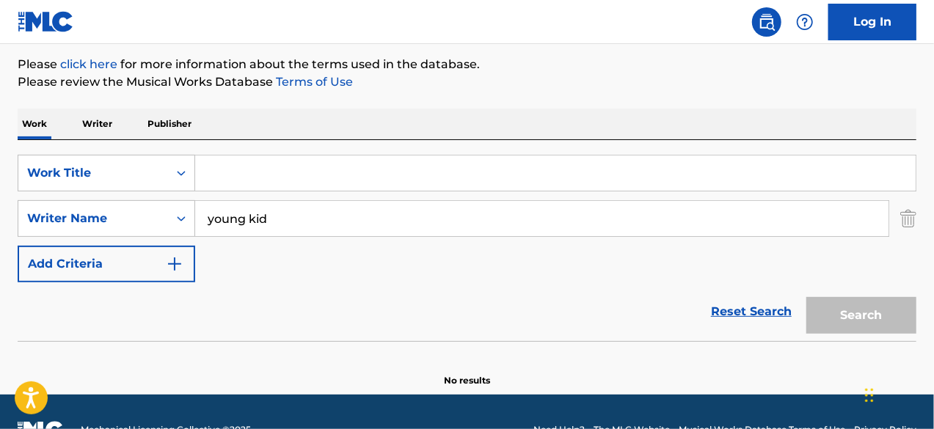
click at [436, 153] on div "SearchWithCriteriaca9974a2-b601-4c40-b78d-a98b9881b80c Work Title SearchWithCri…" at bounding box center [467, 240] width 899 height 201
click at [436, 161] on input "Search Form" at bounding box center [555, 173] width 721 height 35
paste input "Moshpit"
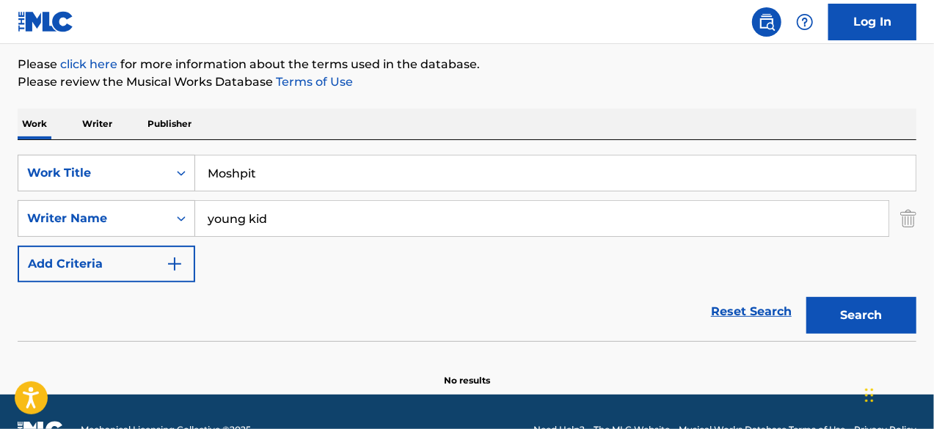
click at [807, 297] on button "Search" at bounding box center [862, 315] width 110 height 37
click at [725, 267] on div "SearchWithCriteriaca9974a2-b601-4c40-b78d-a98b9881b80c Work Title Moshpit Searc…" at bounding box center [467, 219] width 899 height 128
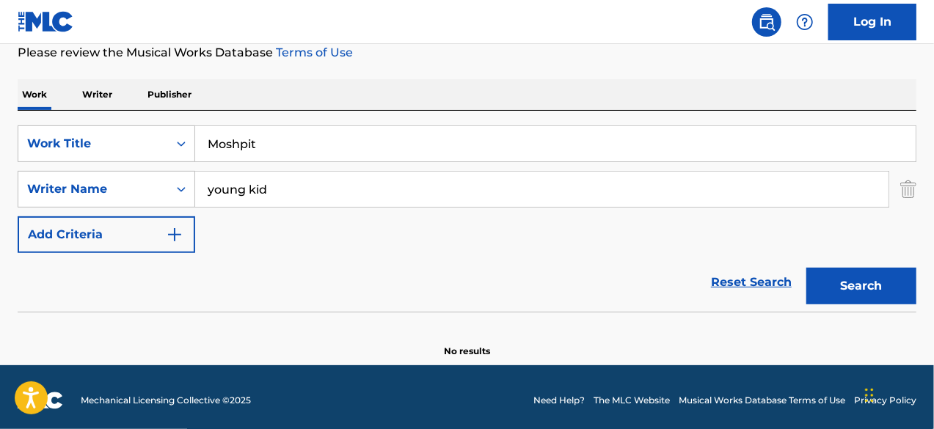
click at [349, 141] on input "Moshpit" at bounding box center [555, 143] width 721 height 35
paste input "Lucumone"
click at [807, 268] on button "Search" at bounding box center [862, 286] width 110 height 37
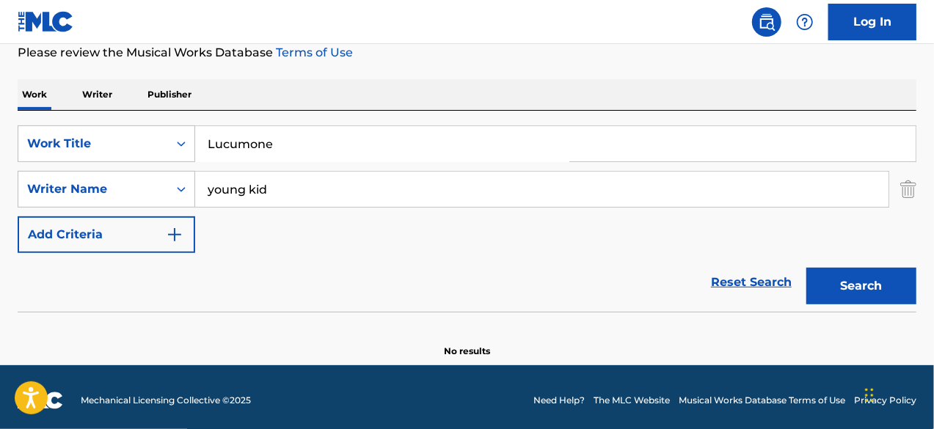
click at [120, 312] on section at bounding box center [467, 316] width 899 height 8
click at [392, 154] on input "Lucumone" at bounding box center [555, 143] width 721 height 35
paste input "Glielo do"
click at [392, 154] on input "Glielo do" at bounding box center [555, 143] width 721 height 35
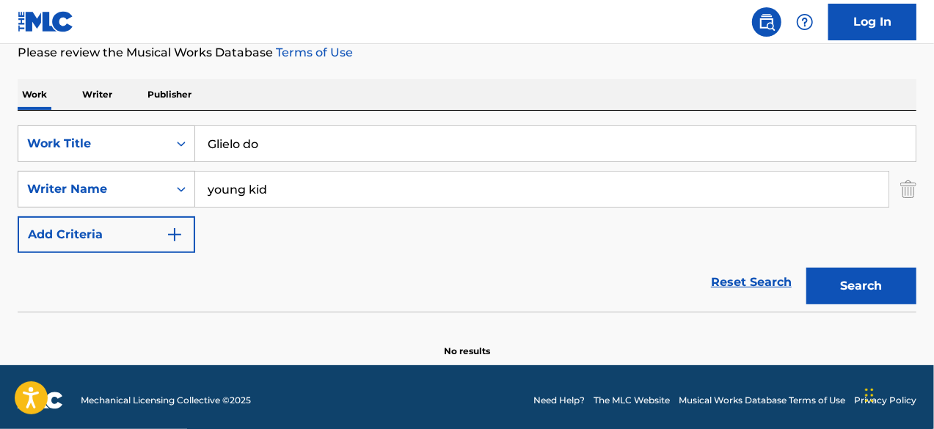
type input "Glielo do"
click at [807, 268] on button "Search" at bounding box center [862, 286] width 110 height 37
click at [290, 188] on input "young kid" at bounding box center [542, 189] width 694 height 35
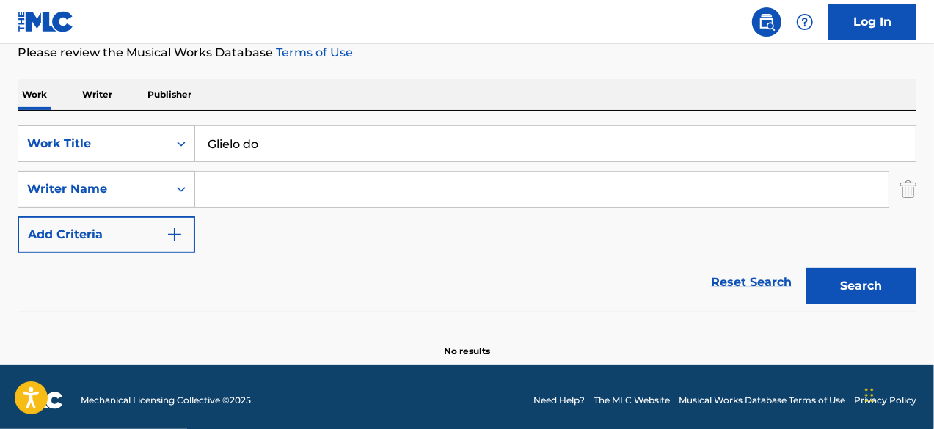
click at [807, 268] on button "Search" at bounding box center [862, 286] width 110 height 37
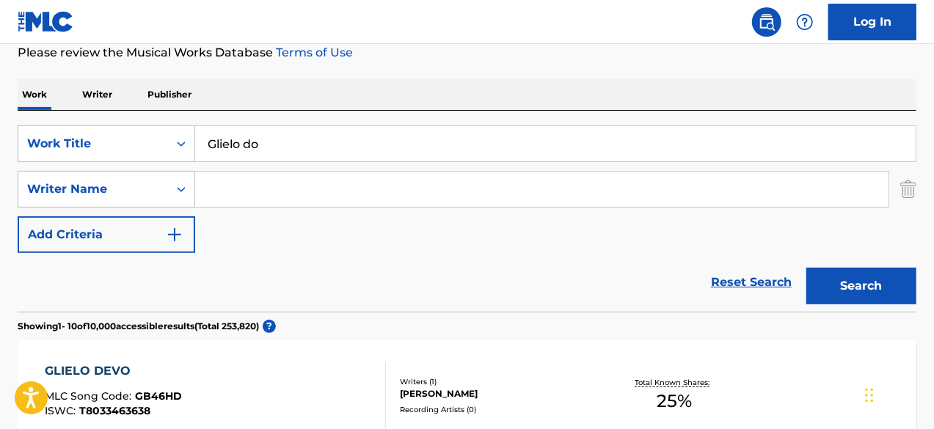
scroll to position [577, 0]
